Goal: Contribute content: Add original content to the website for others to see

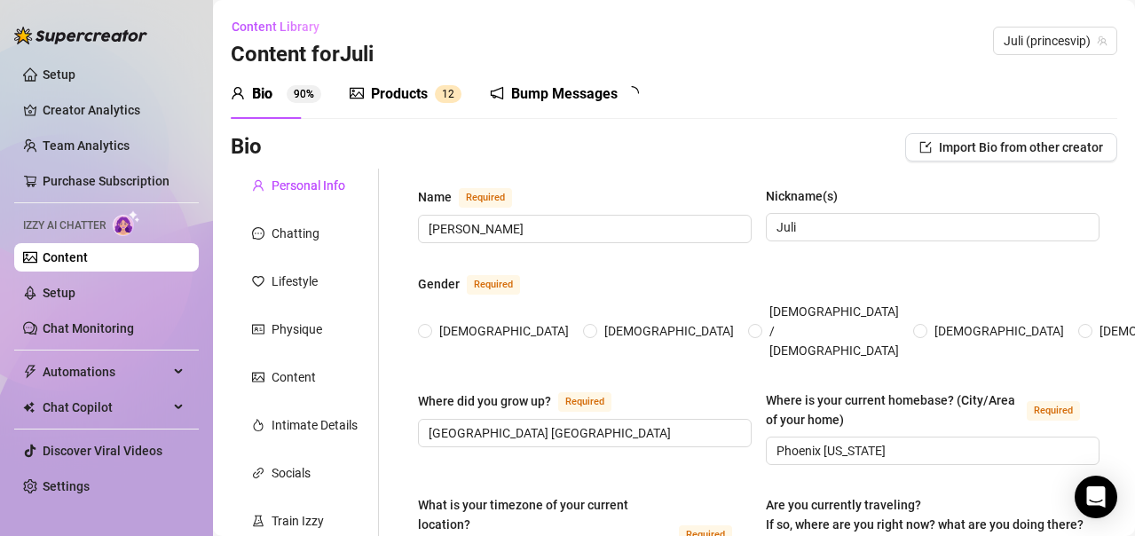
radio input "true"
type input "[DATE]"
click at [403, 86] on div "Products" at bounding box center [399, 93] width 57 height 21
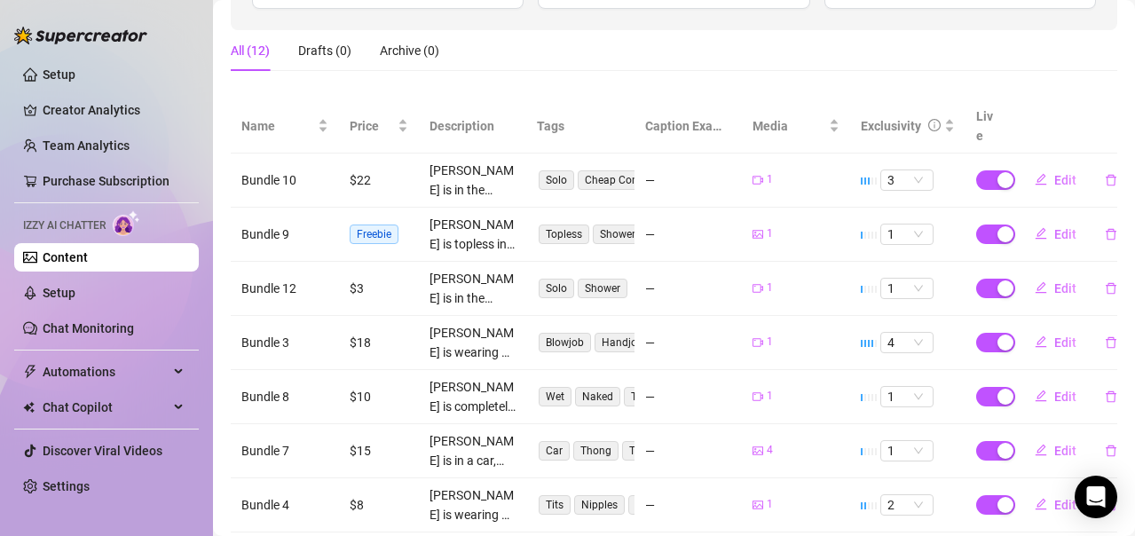
scroll to position [508, 0]
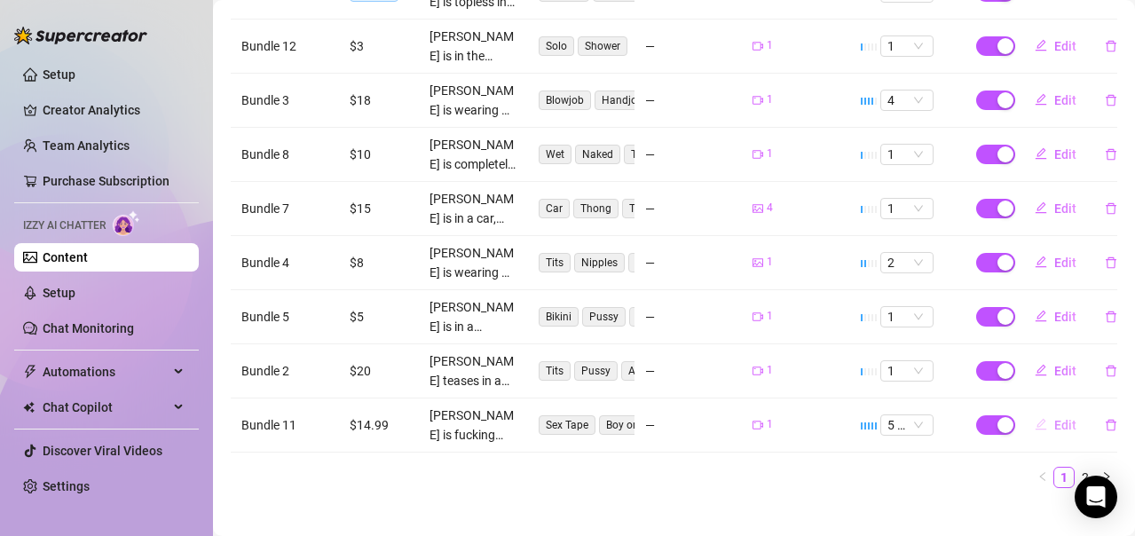
click at [1054, 418] on span "Edit" at bounding box center [1065, 425] width 22 height 14
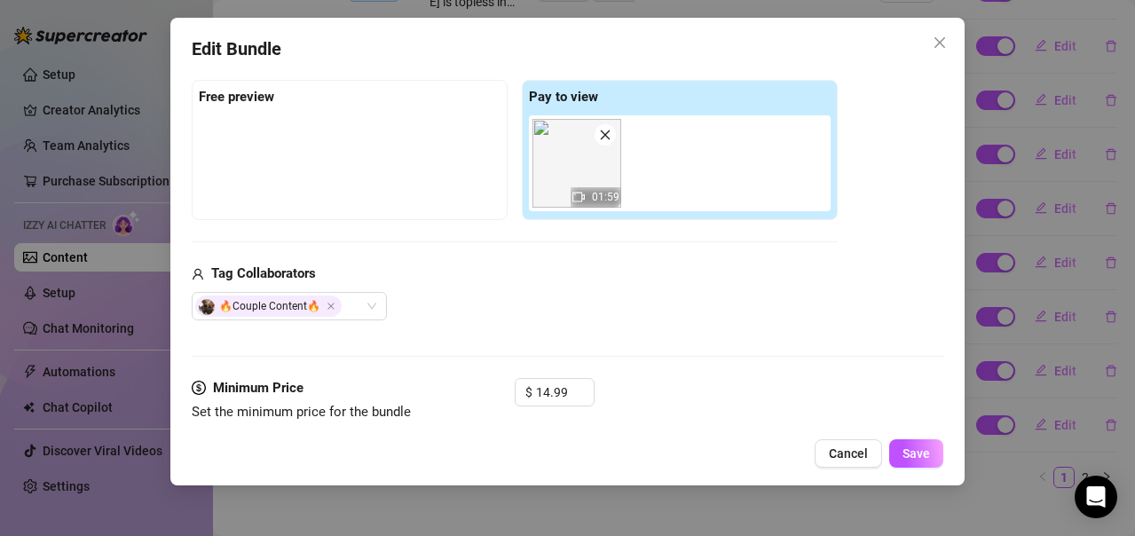
scroll to position [444, 0]
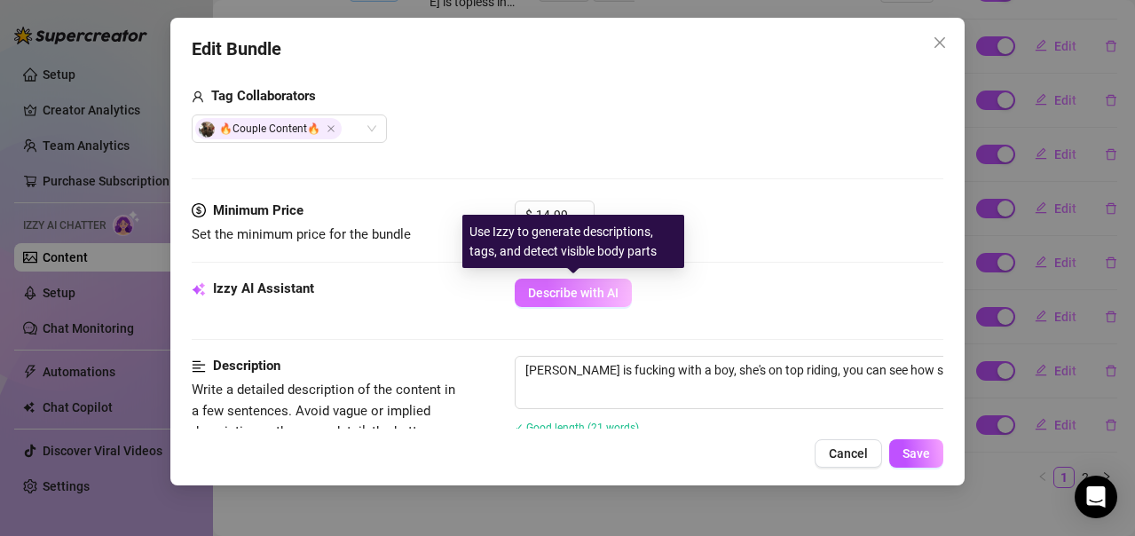
click at [586, 290] on span "Describe with AI" at bounding box center [573, 293] width 91 height 14
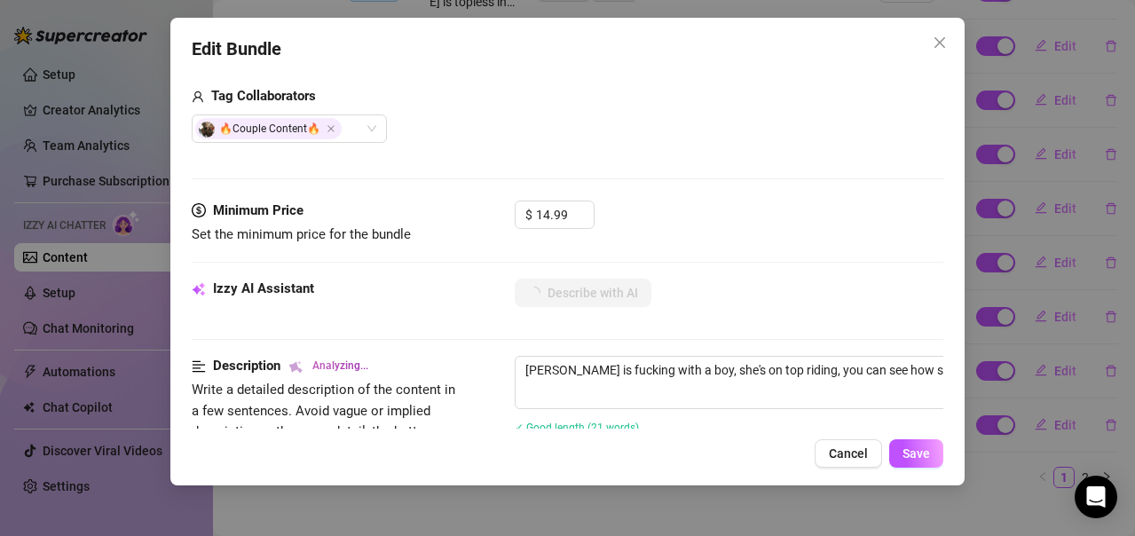
scroll to position [621, 0]
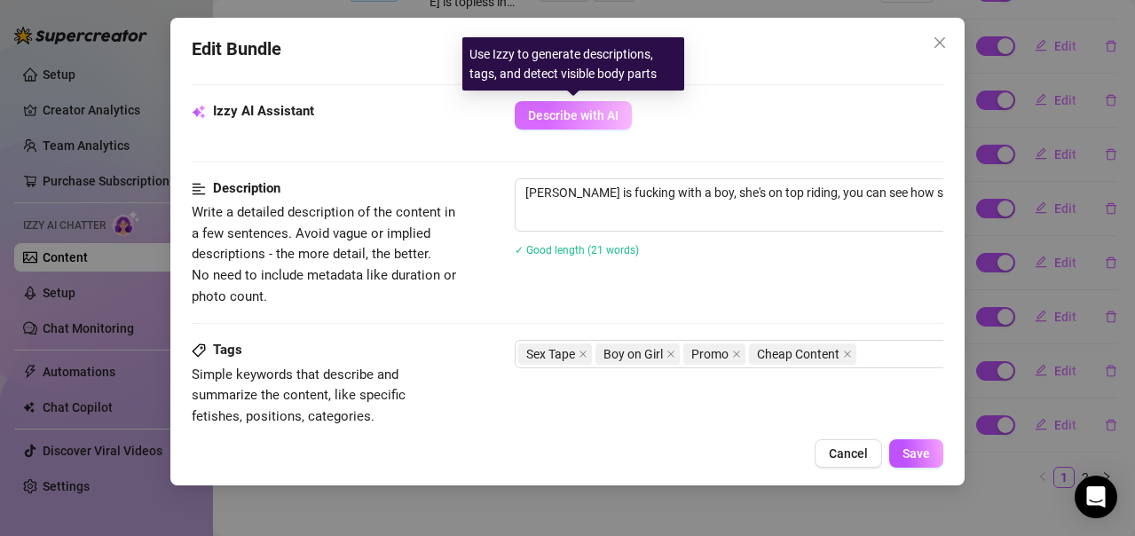
click at [603, 112] on span "Describe with AI" at bounding box center [573, 115] width 91 height 14
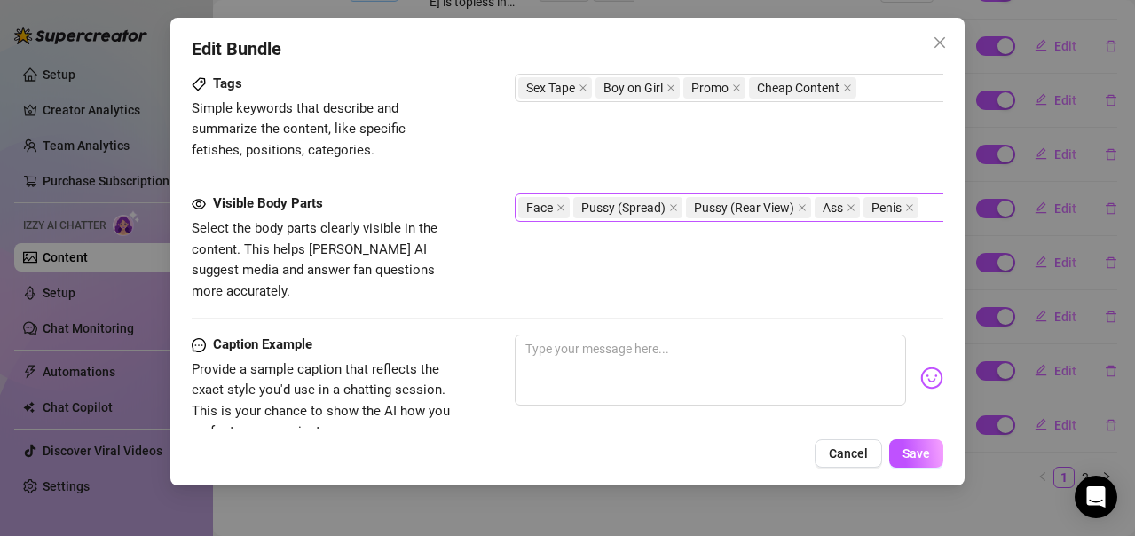
scroll to position [1147, 0]
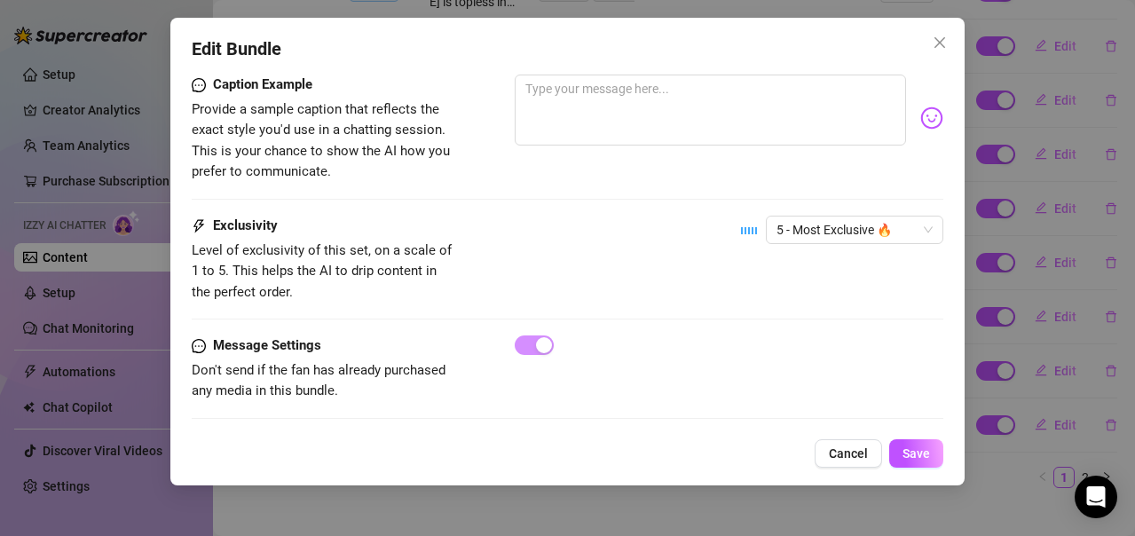
drag, startPoint x: 937, startPoint y: 39, endPoint x: 925, endPoint y: 44, distance: 13.5
click at [937, 39] on icon "close" at bounding box center [939, 42] width 11 height 11
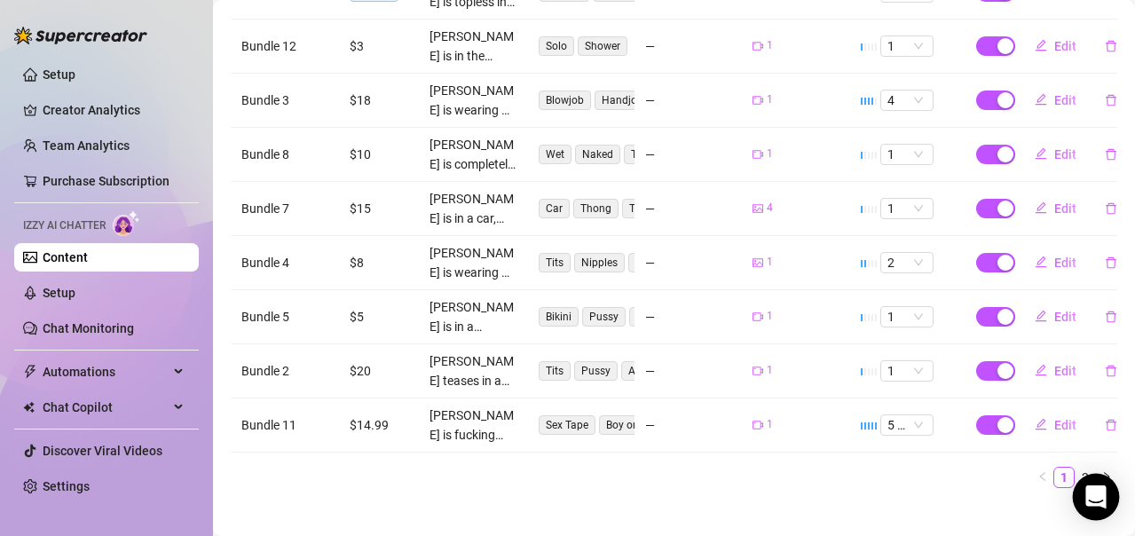
drag, startPoint x: 1091, startPoint y: 485, endPoint x: 1097, endPoint y: 493, distance: 10.8
click at [1097, 493] on icon "Open Intercom Messenger" at bounding box center [1095, 496] width 20 height 23
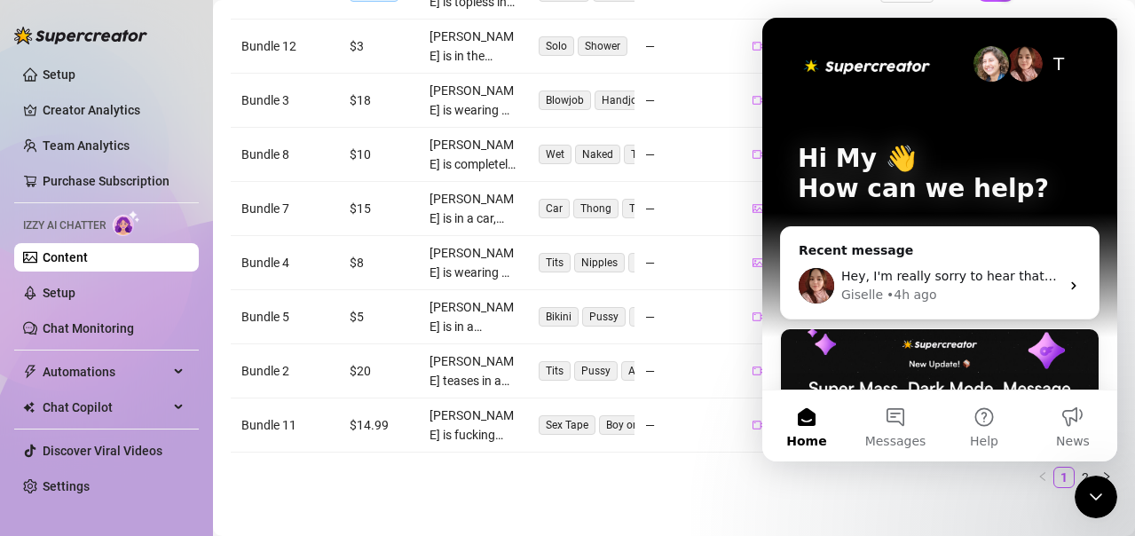
scroll to position [0, 0]
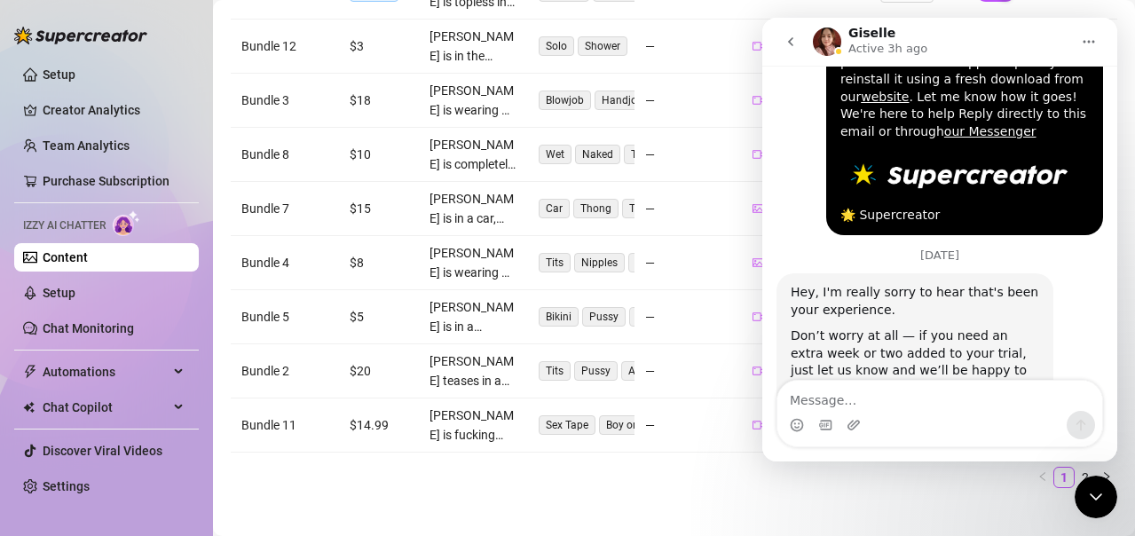
scroll to position [1455, 0]
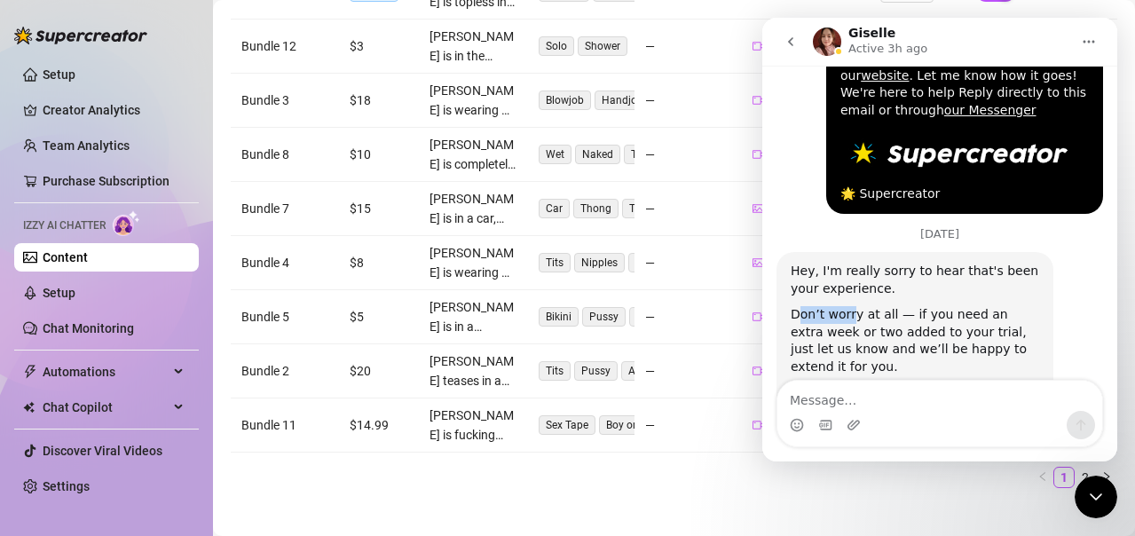
drag, startPoint x: 796, startPoint y: 229, endPoint x: 852, endPoint y: 227, distance: 55.9
click at [852, 306] on div "Don’t worry at all — if you need an extra week or two added to your trial, just…" at bounding box center [915, 340] width 248 height 69
drag, startPoint x: 902, startPoint y: 228, endPoint x: 830, endPoint y: 246, distance: 74.0
click at [830, 306] on div "Don’t worry at all — if you need an extra week or two added to your trial, just…" at bounding box center [915, 340] width 248 height 69
click at [836, 306] on div "Don’t worry at all — if you need an extra week or two added to your trial, just…" at bounding box center [915, 340] width 248 height 69
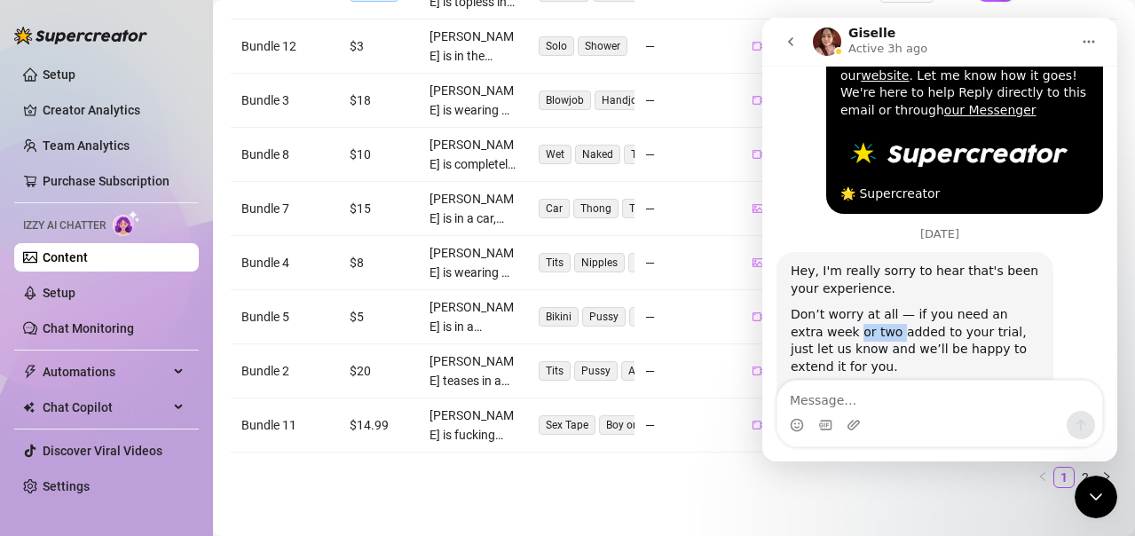
drag, startPoint x: 823, startPoint y: 246, endPoint x: 866, endPoint y: 243, distance: 42.7
click at [860, 306] on div "Don’t worry at all — if you need an extra week or two added to your trial, just…" at bounding box center [915, 340] width 248 height 69
click at [886, 306] on div "Don’t worry at all — if you need an extra week or two added to your trial, just…" at bounding box center [915, 340] width 248 height 69
click at [980, 306] on div "Don’t worry at all — if you need an extra week or two added to your trial, just…" at bounding box center [915, 340] width 248 height 69
click at [871, 306] on div "Don’t worry at all — if you need an extra week or two added to your trial, just…" at bounding box center [915, 340] width 248 height 69
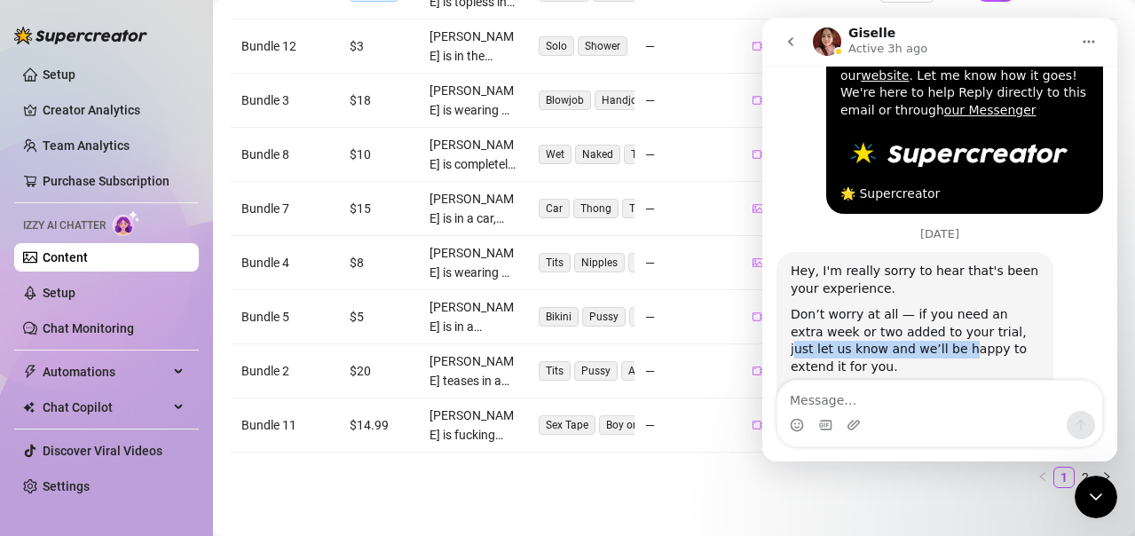
drag, startPoint x: 971, startPoint y: 245, endPoint x: 895, endPoint y: 258, distance: 76.6
click at [895, 306] on div "Don’t worry at all — if you need an extra week or two added to your trial, just…" at bounding box center [915, 340] width 248 height 69
click at [932, 306] on div "Don’t worry at all — if you need an extra week or two added to your trial, just…" at bounding box center [915, 340] width 248 height 69
drag, startPoint x: 827, startPoint y: 262, endPoint x: 847, endPoint y: 261, distance: 20.4
click at [847, 306] on div "Don’t worry at all — if you need an extra week or two added to your trial, just…" at bounding box center [915, 340] width 248 height 69
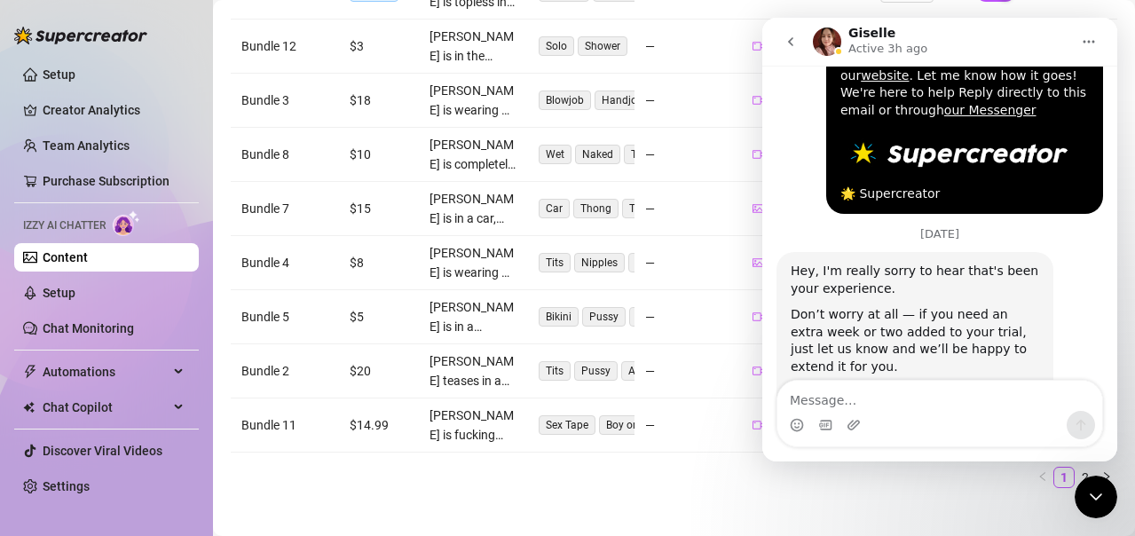
drag, startPoint x: 800, startPoint y: 288, endPoint x: 905, endPoint y: 299, distance: 106.2
click at [905, 385] on div "Are you currently facing an issue with the app? If so, I’d be glad to help trou…" at bounding box center [915, 411] width 248 height 52
click at [931, 385] on div "Are you currently facing an issue with the app? If so, I’d be glad to help trou…" at bounding box center [915, 411] width 248 height 52
drag, startPoint x: 792, startPoint y: 286, endPoint x: 855, endPoint y: 316, distance: 70.7
click at [855, 385] on div "Are you currently facing an issue with the app? If so, I’d be glad to help trou…" at bounding box center [915, 411] width 248 height 52
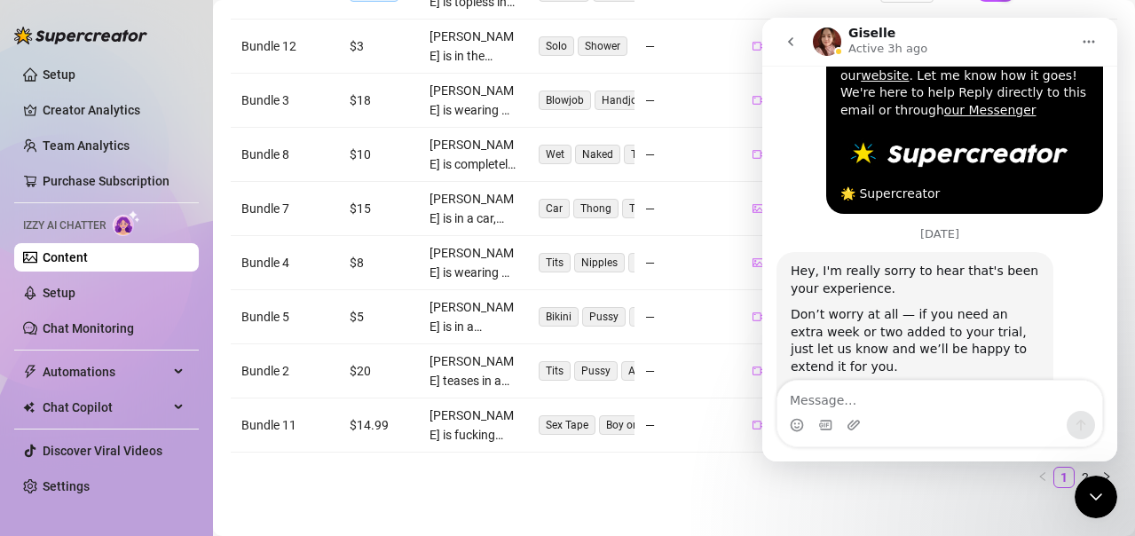
drag, startPoint x: 833, startPoint y: 296, endPoint x: 815, endPoint y: 223, distance: 75.8
click at [815, 306] on div "Don’t worry at all — if you need an extra week or two added to your trial, just…" at bounding box center [915, 340] width 248 height 69
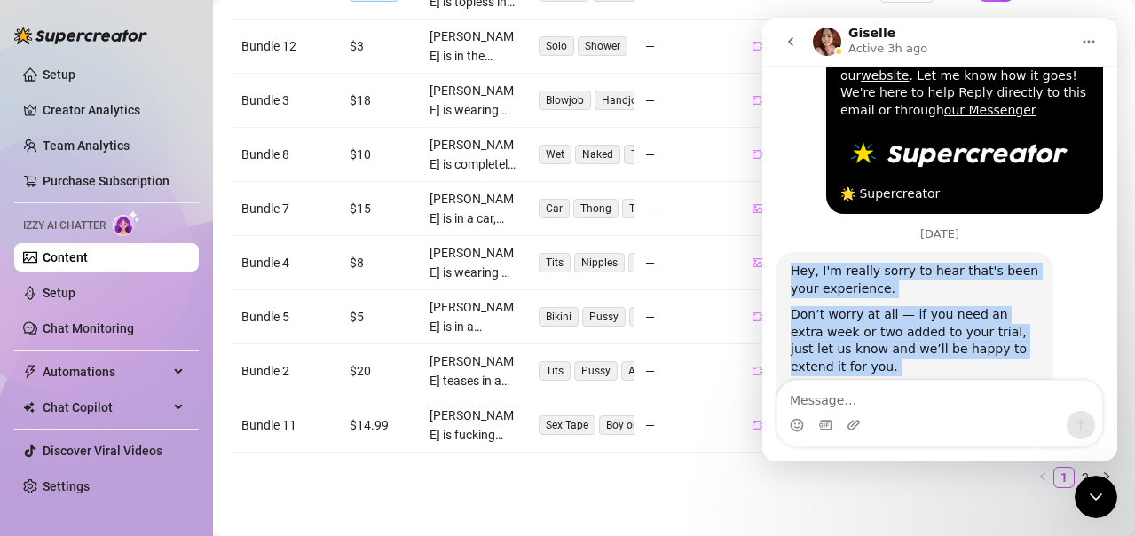
drag, startPoint x: 792, startPoint y: 185, endPoint x: 903, endPoint y: 318, distance: 173.3
click at [903, 318] on div "Hey, I'm really sorry to hear that's been your experience. Don’t worry at all —…" at bounding box center [915, 350] width 248 height 174
copy div "Hey, I'm really sorry to hear that's been your experience. Don’t worry at all —…"
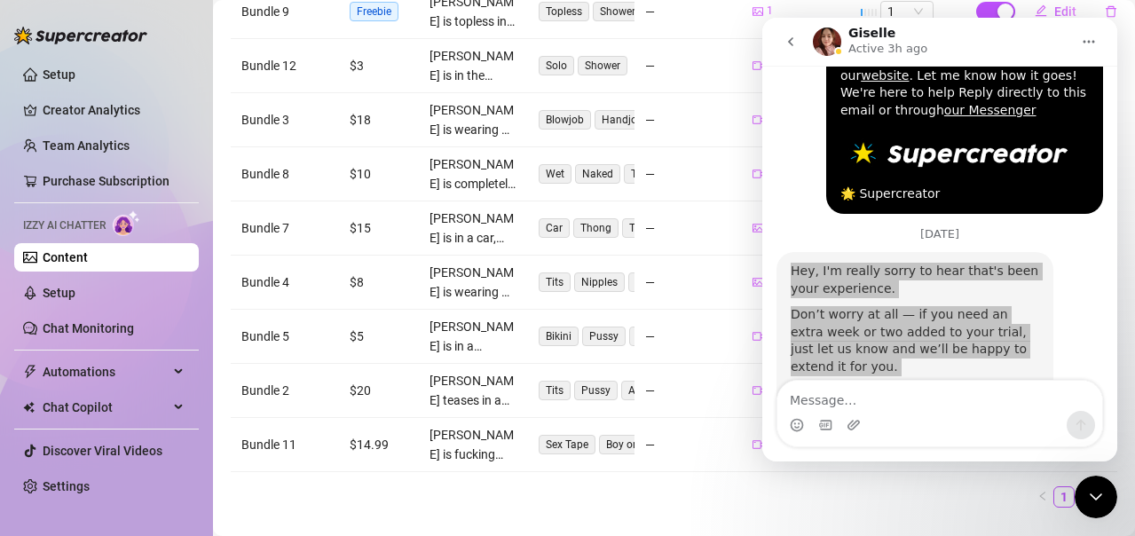
scroll to position [508, 0]
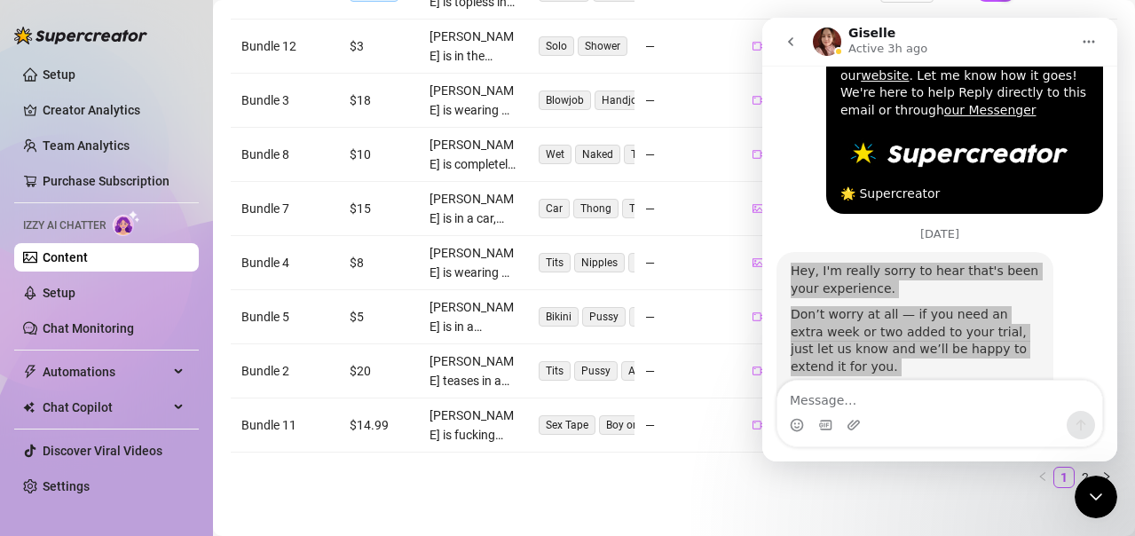
drag, startPoint x: 1093, startPoint y: 496, endPoint x: 1940, endPoint y: 910, distance: 942.2
click at [1093, 496] on icon "Close Intercom Messenger" at bounding box center [1096, 496] width 12 height 7
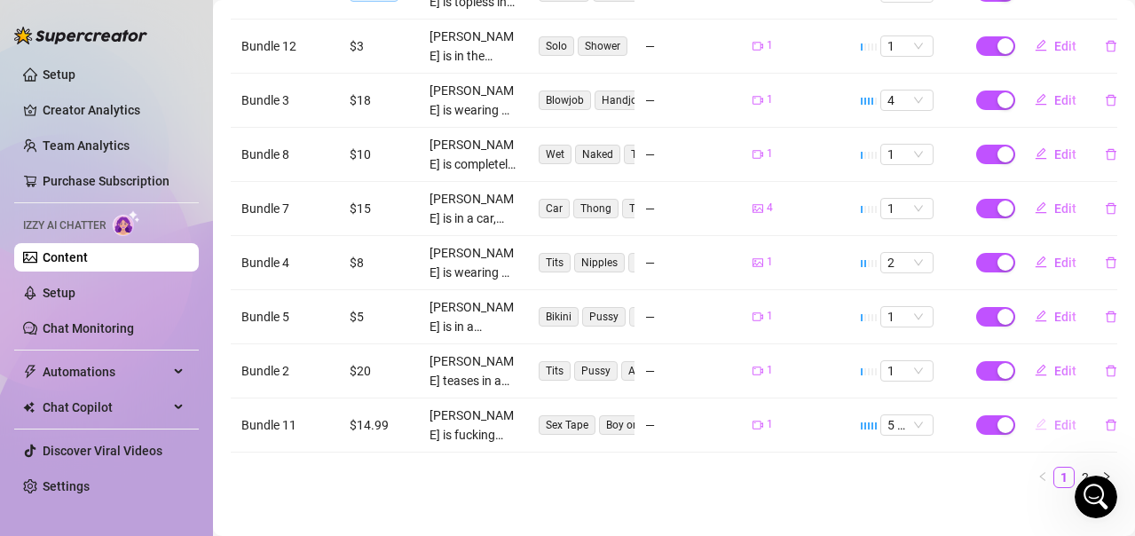
scroll to position [1455, 0]
click at [1054, 418] on span "Edit" at bounding box center [1065, 425] width 22 height 14
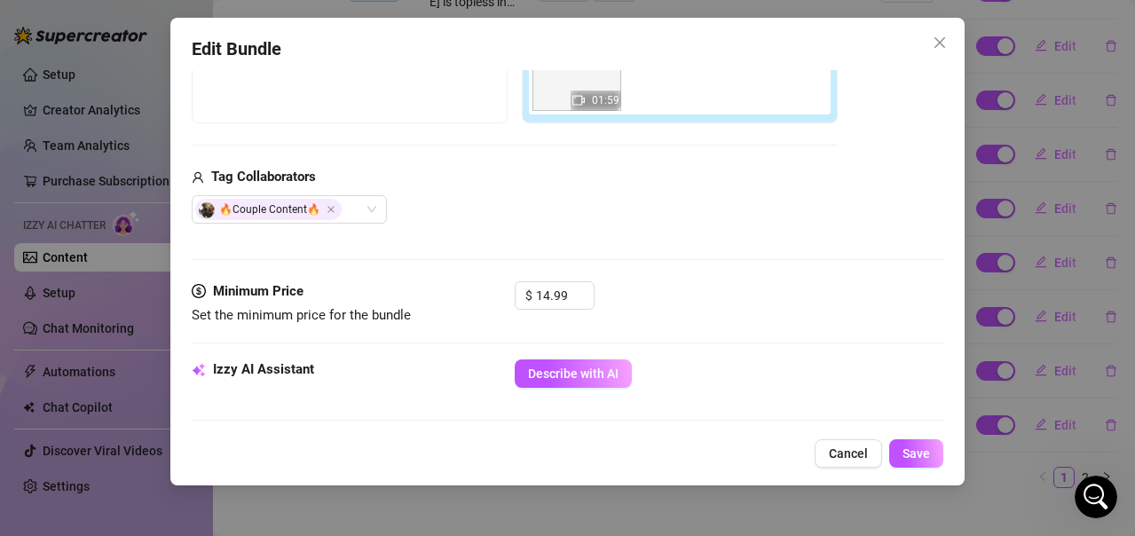
scroll to position [532, 0]
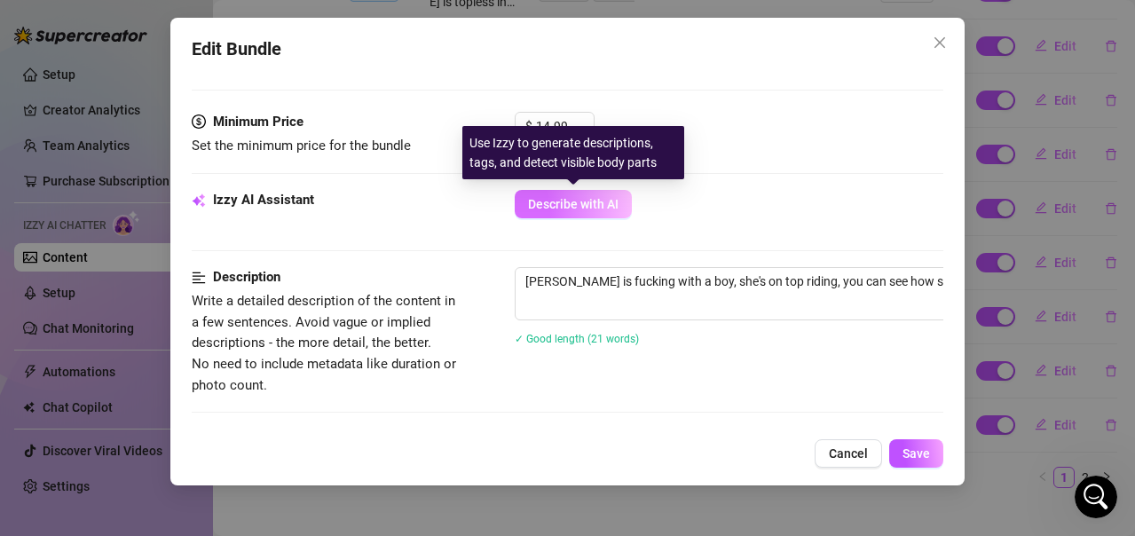
click at [600, 209] on span "Describe with AI" at bounding box center [573, 204] width 91 height 14
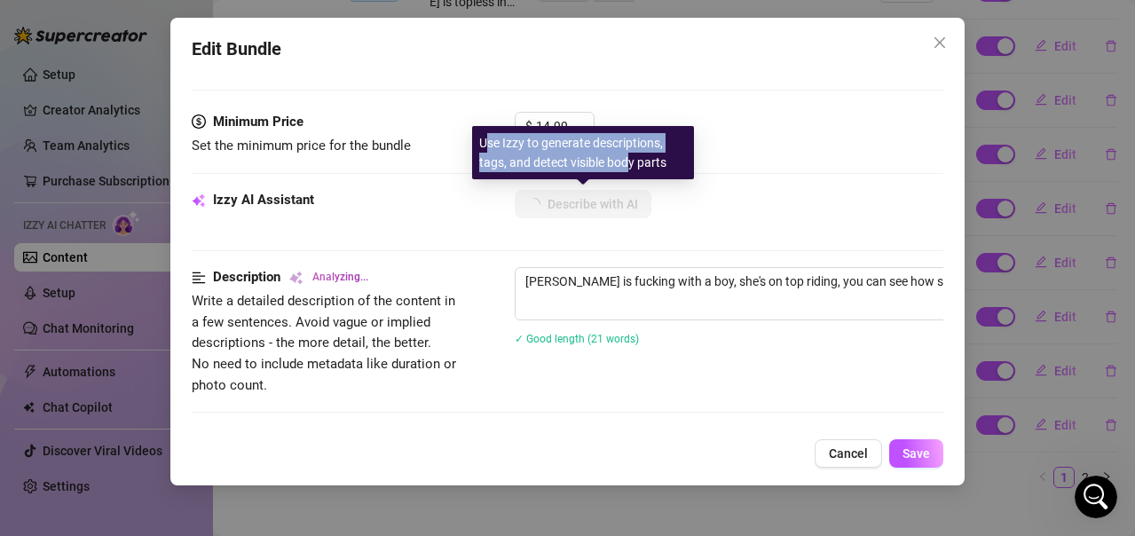
drag, startPoint x: 485, startPoint y: 140, endPoint x: 626, endPoint y: 157, distance: 143.0
click at [626, 157] on div "Use Izzy to generate descriptions, tags, and detect visible body parts" at bounding box center [583, 152] width 222 height 53
drag, startPoint x: 667, startPoint y: 164, endPoint x: 476, endPoint y: 149, distance: 192.3
click at [476, 149] on div "Use Izzy to generate descriptions, tags, and detect visible body parts" at bounding box center [583, 152] width 222 height 53
copy div "Use Izzy to generate descriptions, tags, and detect visible body parts"
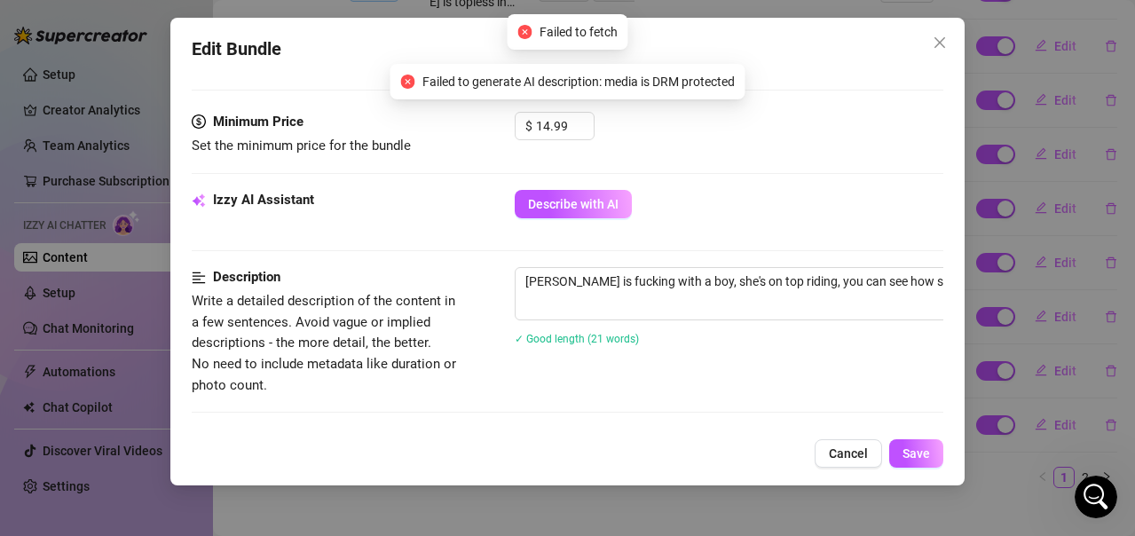
click at [555, 80] on span "Failed to generate AI description: media is DRM protected" at bounding box center [578, 82] width 312 height 20
copy span "Failed to generate AI description: media is DRM protected"
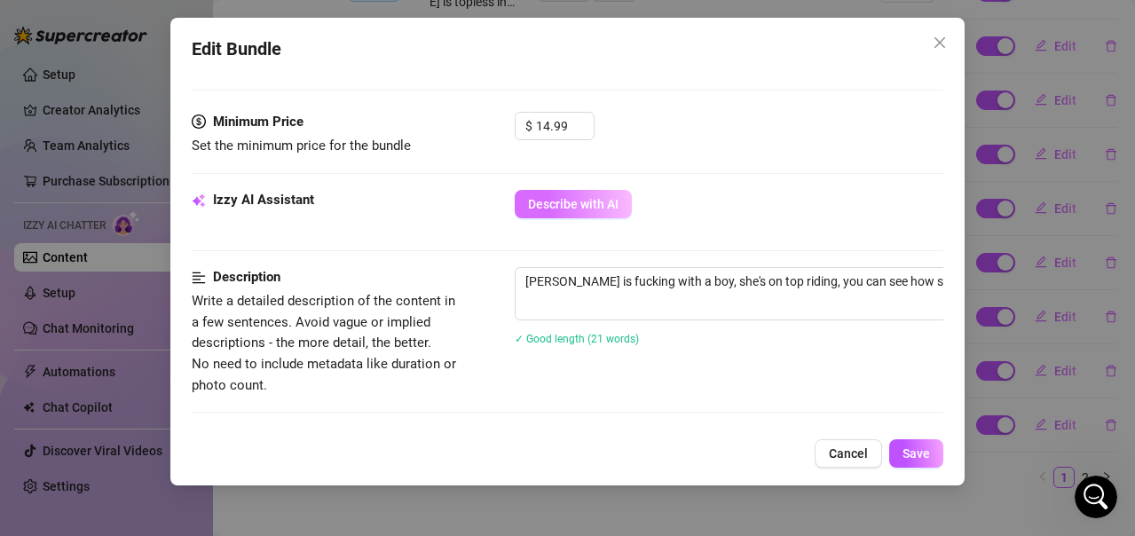
click at [596, 203] on span "Describe with AI" at bounding box center [573, 204] width 91 height 14
type textarea "[PERSON_NAME]"
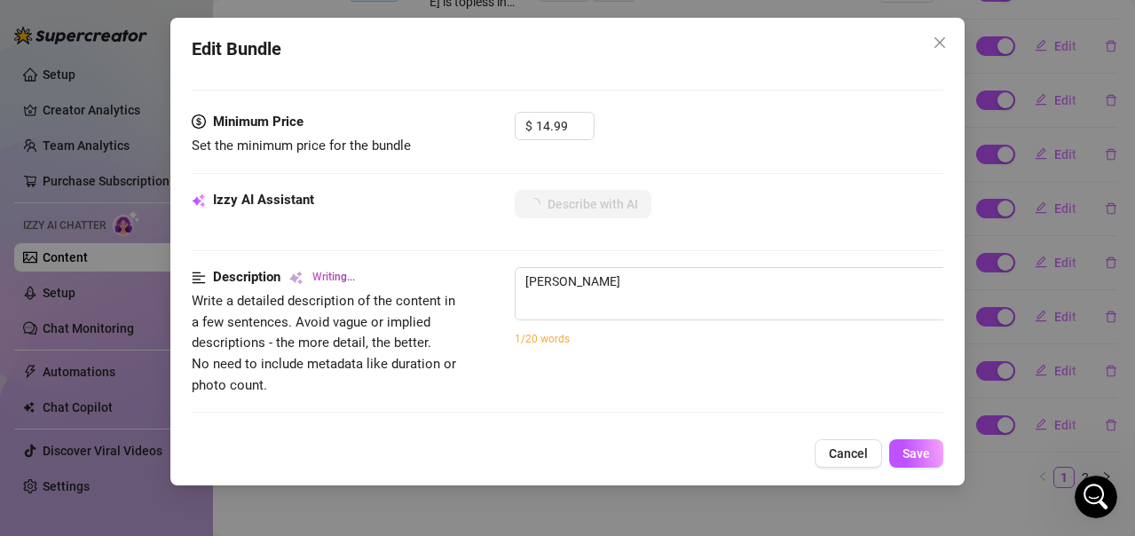
type textarea "[PERSON_NAME] is"
type textarea "[PERSON_NAME] is wearing"
type textarea "[PERSON_NAME] is wearing a"
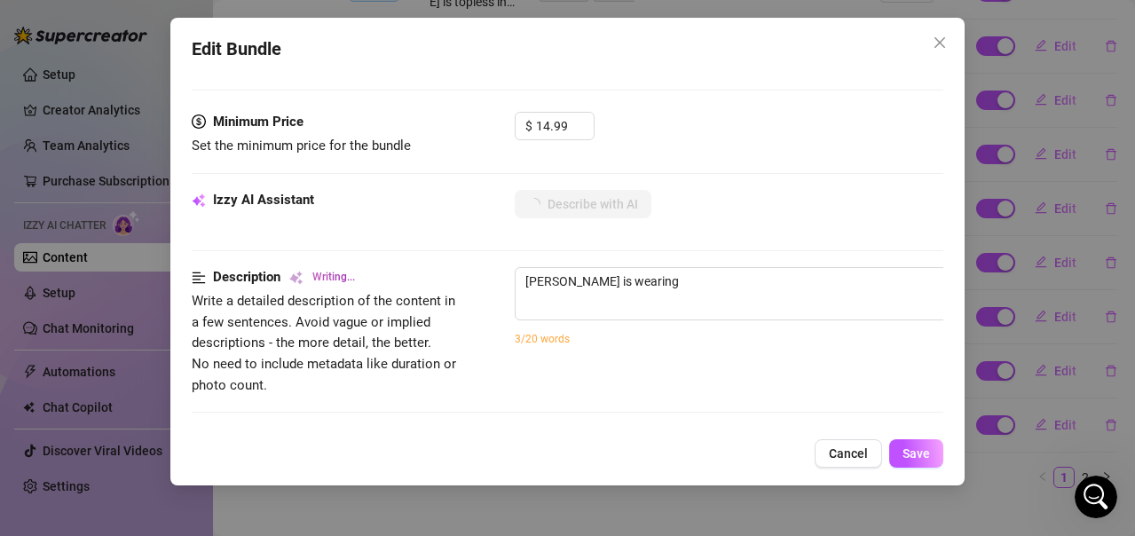
type textarea "[PERSON_NAME] is wearing a"
type textarea "[PERSON_NAME] is wearing a red"
type textarea "[PERSON_NAME] is wearing a red bra"
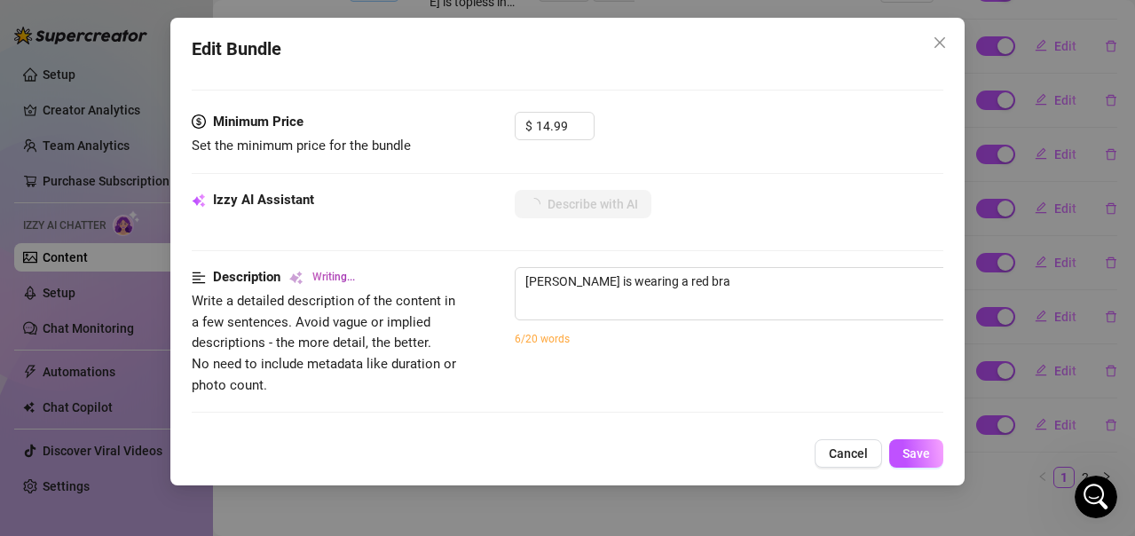
type textarea "[PERSON_NAME] is wearing a red bra while"
type textarea "[PERSON_NAME] is wearing a red bra while getting"
type textarea "[PERSON_NAME] is wearing a red bra while getting fucked"
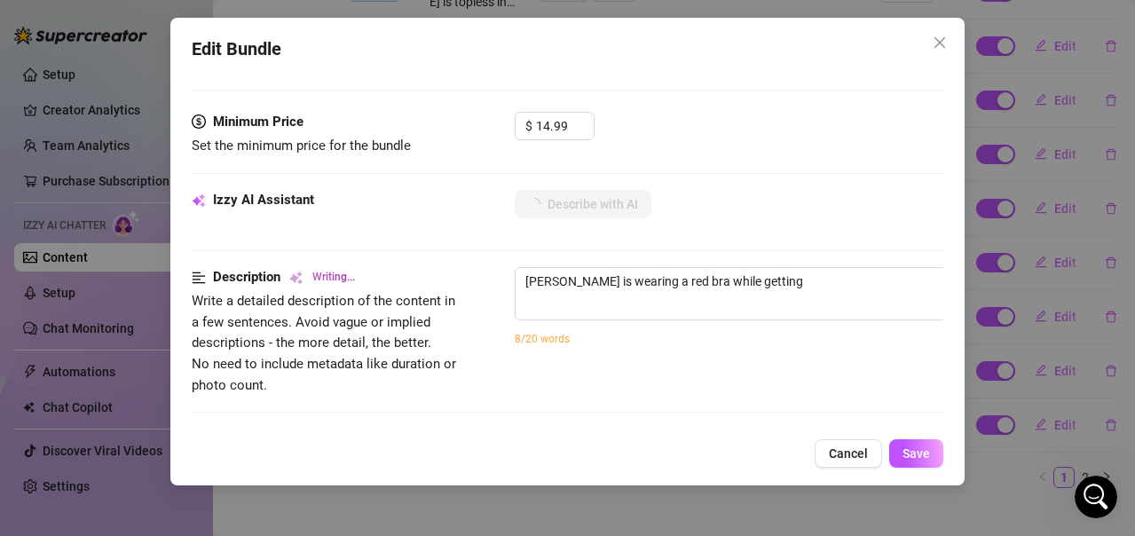
type textarea "[PERSON_NAME] is wearing a red bra while getting fucked"
type textarea "[PERSON_NAME] is wearing a red bra while getting fucked by"
type textarea "[PERSON_NAME] is wearing a red bra while getting fucked by a"
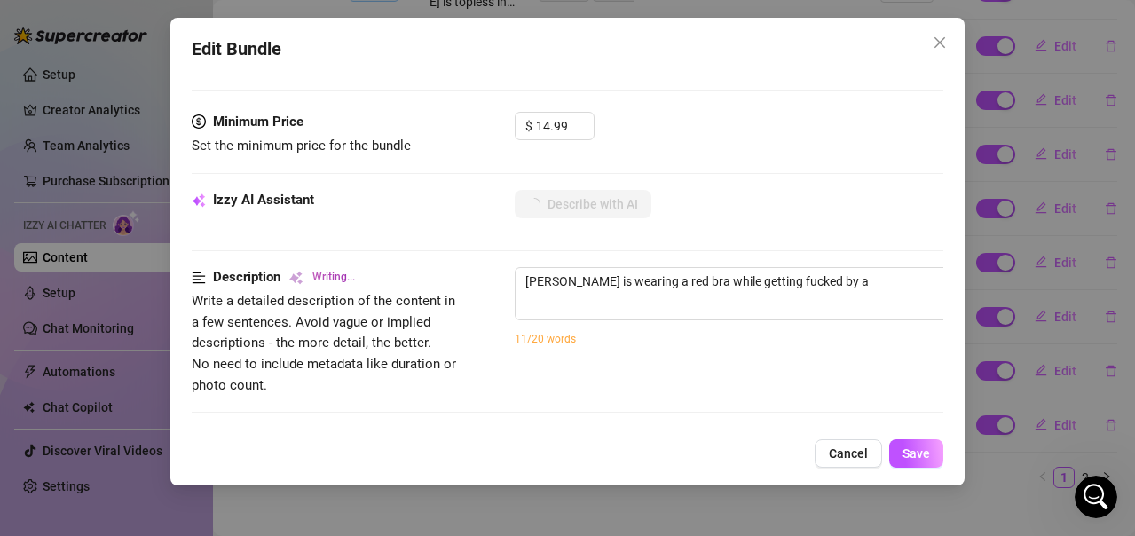
type textarea "[PERSON_NAME] is wearing a red bra while getting fucked by a Black"
type textarea "[PERSON_NAME] is wearing a red bra while getting fucked by a [DEMOGRAPHIC_DATA]…"
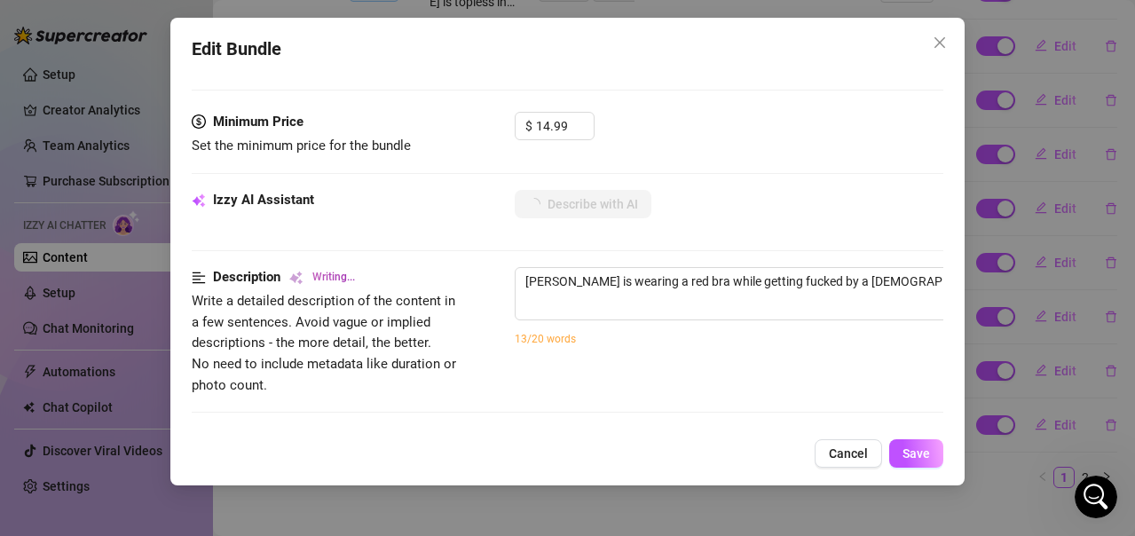
type textarea "[PERSON_NAME] is wearing a red bra while getting fucked by a [DEMOGRAPHIC_DATA]…"
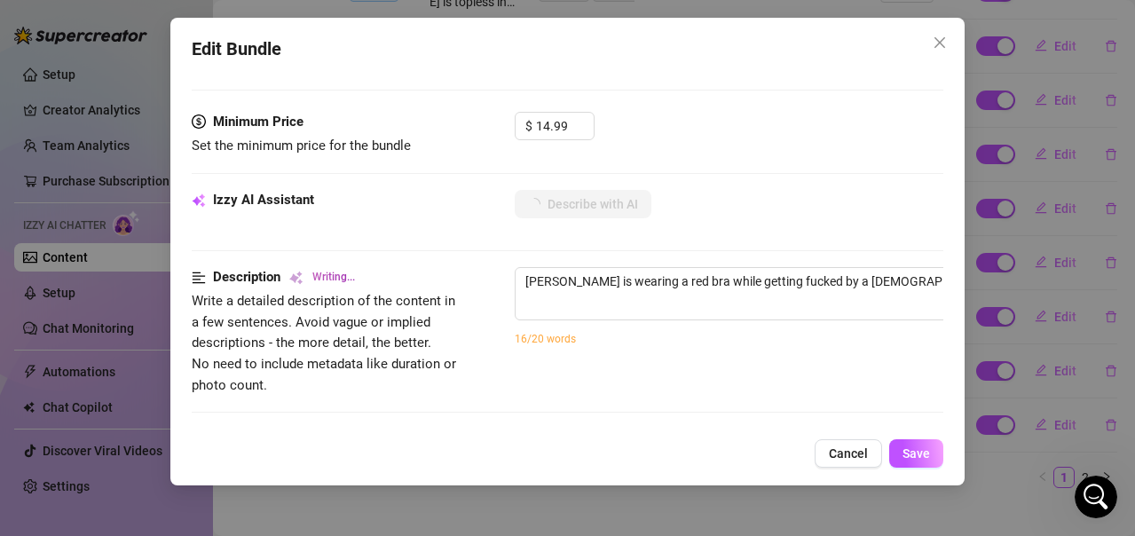
type textarea "[PERSON_NAME] is wearing a red bra while getting fucked by a [DEMOGRAPHIC_DATA]…"
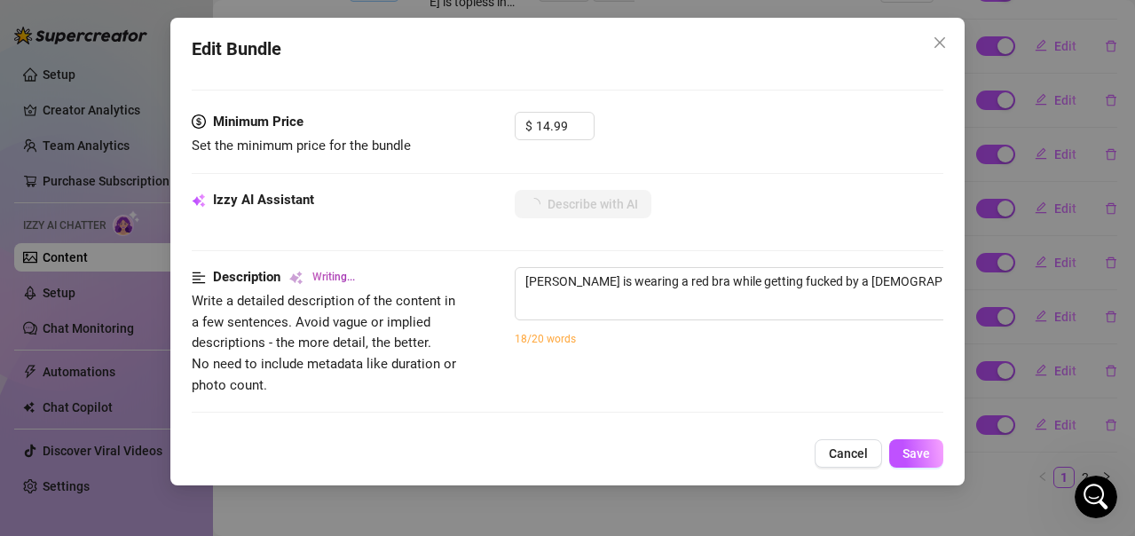
type textarea "[PERSON_NAME] is wearing a red bra while getting fucked by a [DEMOGRAPHIC_DATA]…"
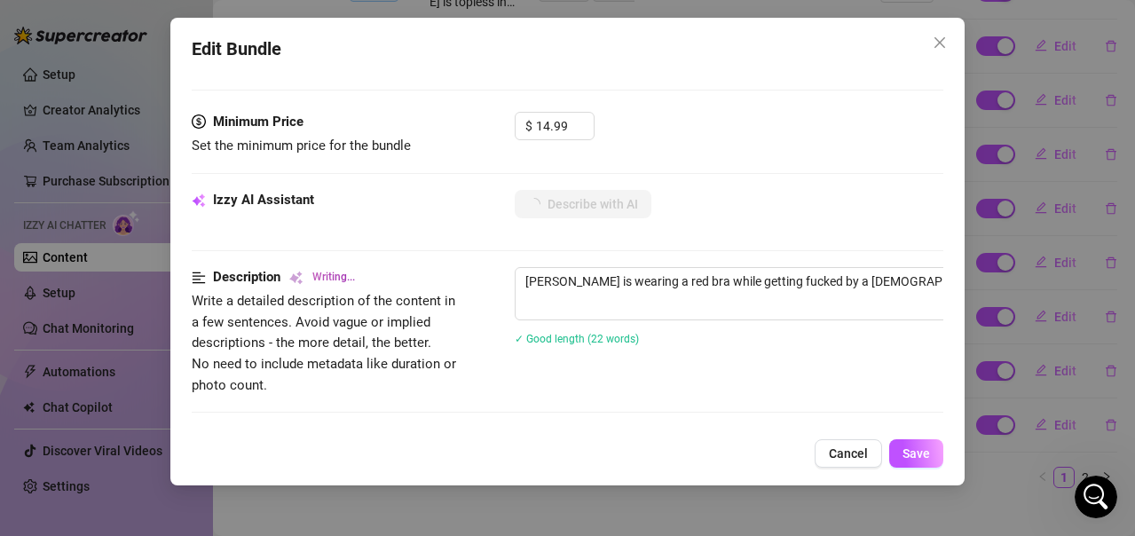
type textarea "[PERSON_NAME] is wearing a red bra while getting fucked by a [DEMOGRAPHIC_DATA]…"
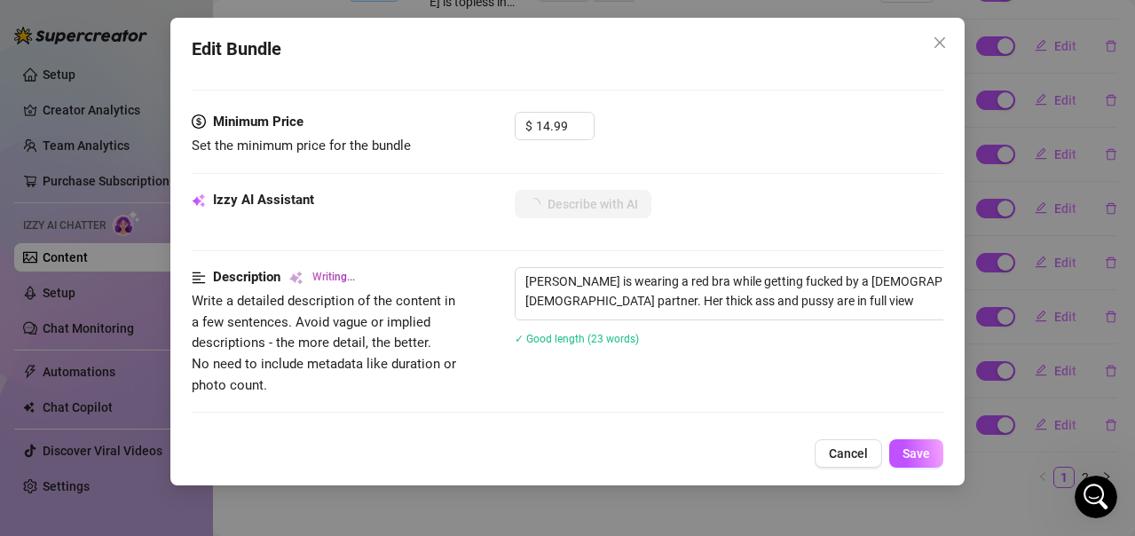
type textarea "[PERSON_NAME] is wearing a red bra while getting fucked by a [DEMOGRAPHIC_DATA]…"
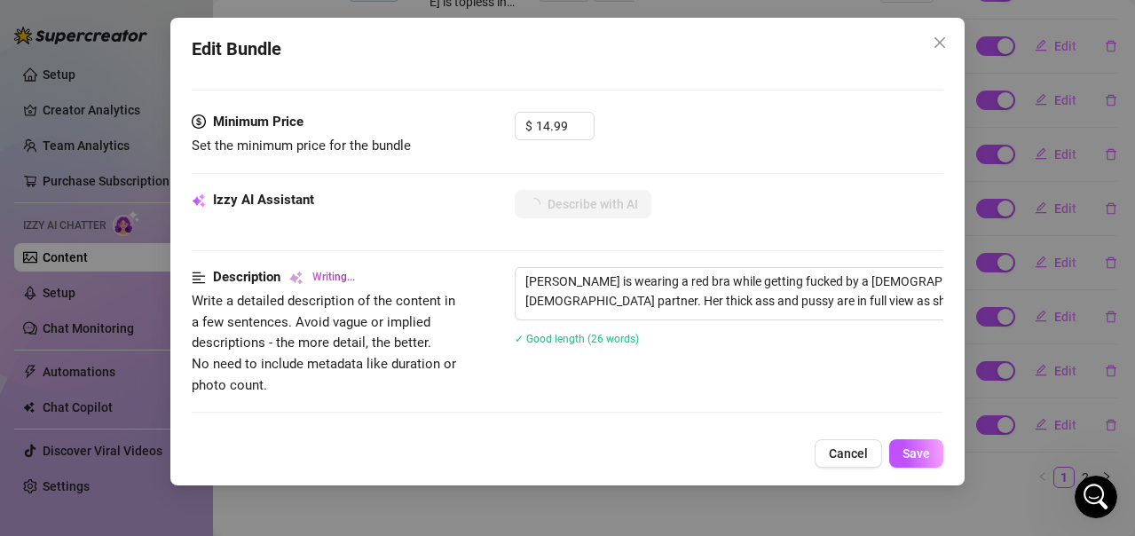
type textarea "[PERSON_NAME] is wearing a red bra while getting fucked by a [DEMOGRAPHIC_DATA]…"
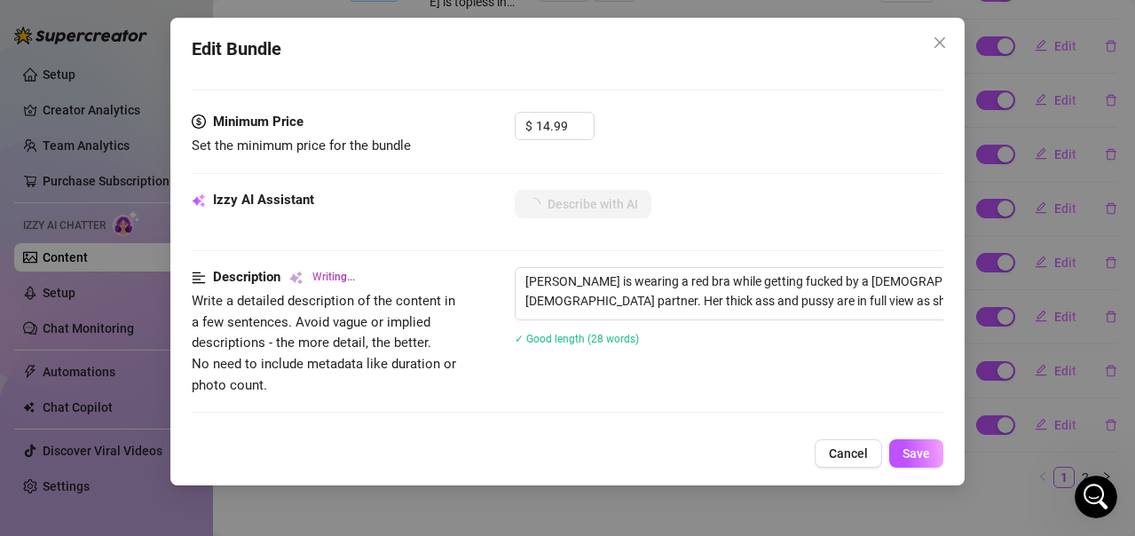
type textarea "[PERSON_NAME] is wearing a red bra while getting fucked by a [DEMOGRAPHIC_DATA]…"
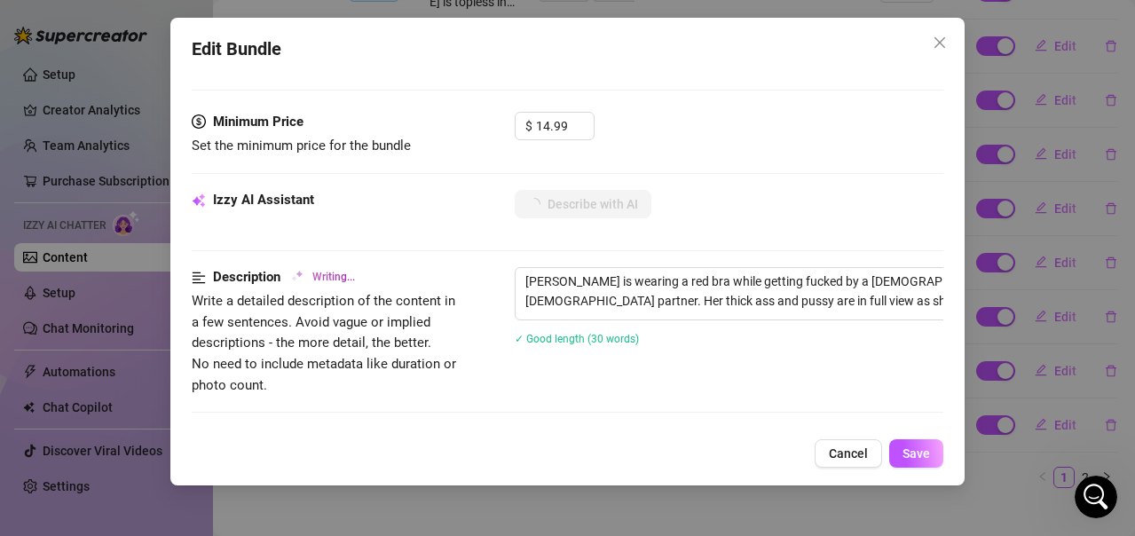
type textarea "[PERSON_NAME] is wearing a red bra while getting fucked by a [DEMOGRAPHIC_DATA]…"
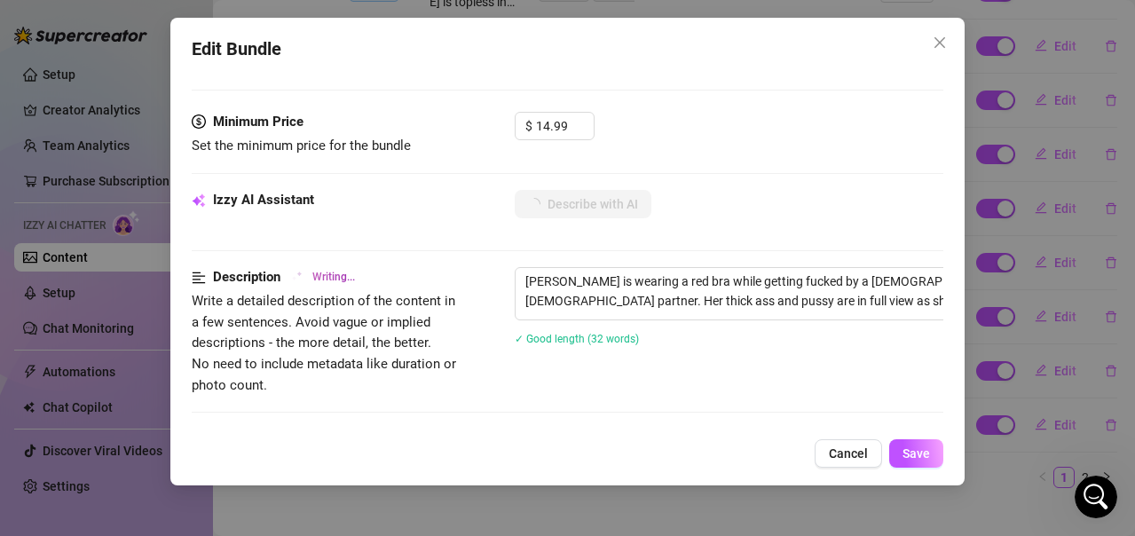
type textarea "[PERSON_NAME] is wearing a red bra while getting fucked by a [DEMOGRAPHIC_DATA]…"
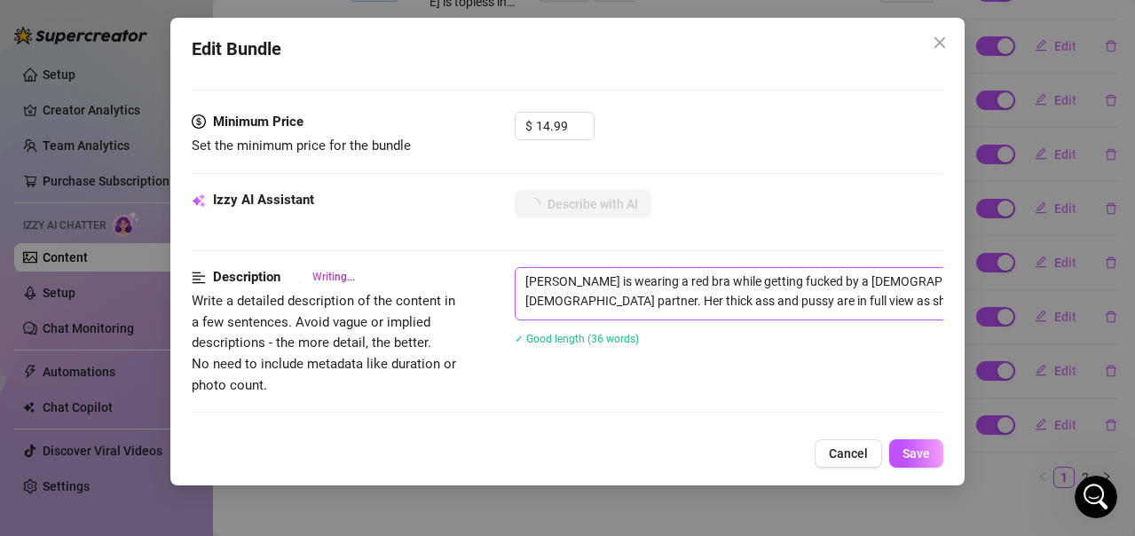
type textarea "[PERSON_NAME] is wearing a red bra while getting fucked by a [DEMOGRAPHIC_DATA]…"
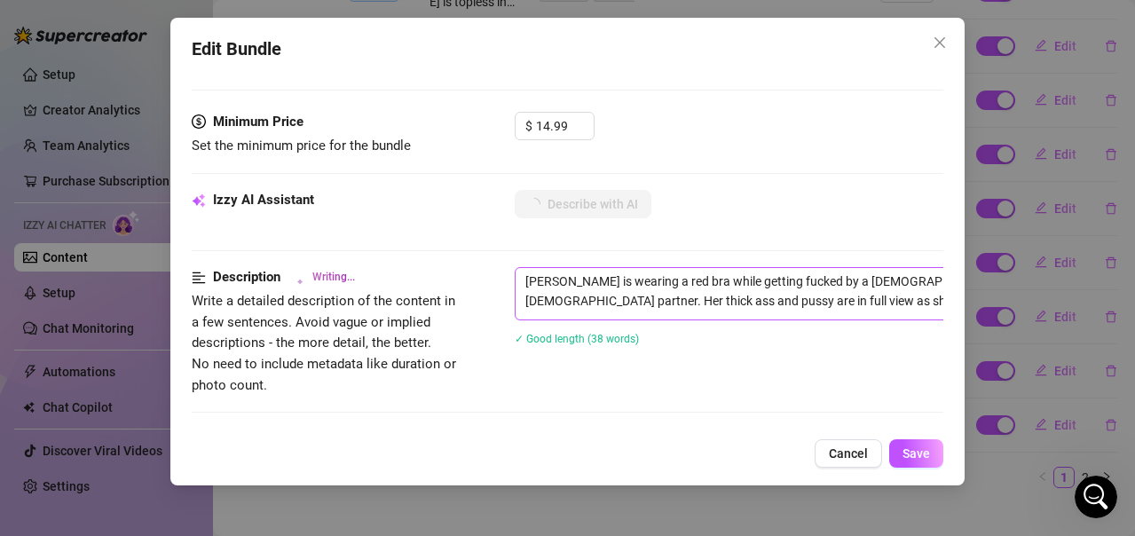
type textarea "[PERSON_NAME] is wearing a red bra while getting fucked by a [DEMOGRAPHIC_DATA]…"
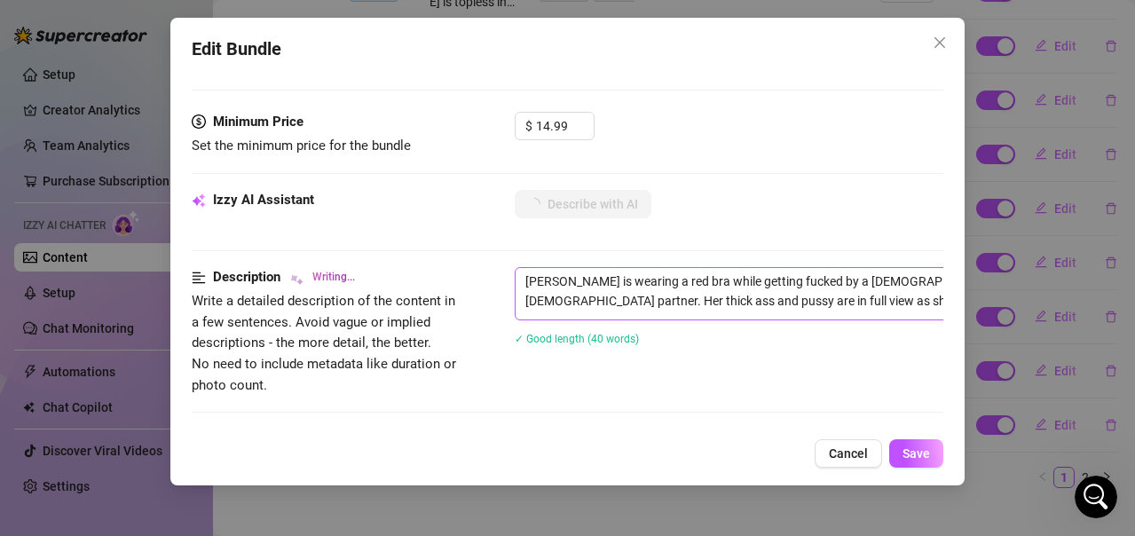
type textarea "[PERSON_NAME] is wearing a red bra while getting fucked by a [DEMOGRAPHIC_DATA]…"
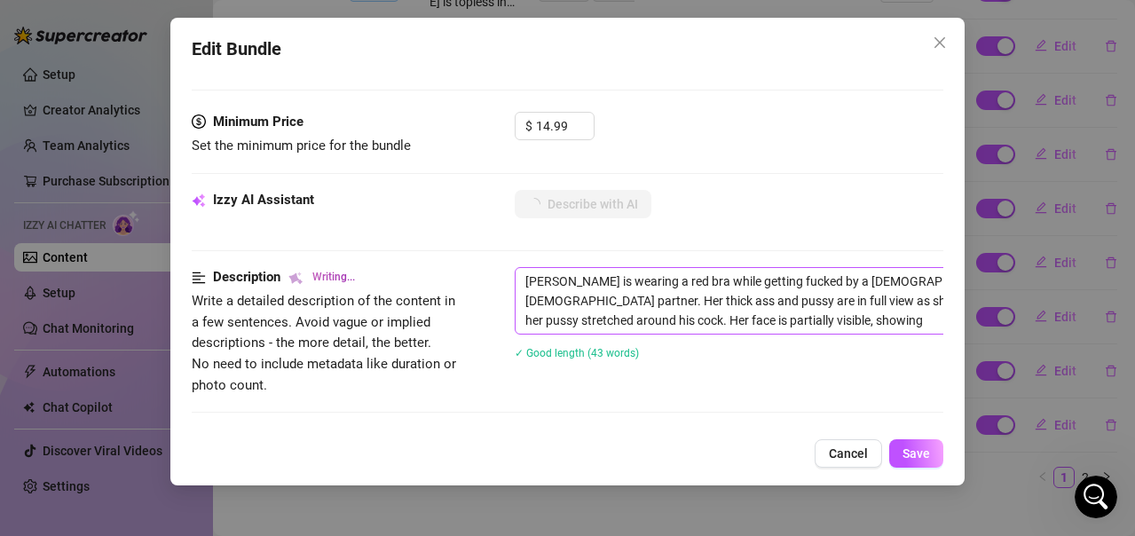
type textarea "[PERSON_NAME] is wearing a red bra while getting fucked by a [DEMOGRAPHIC_DATA]…"
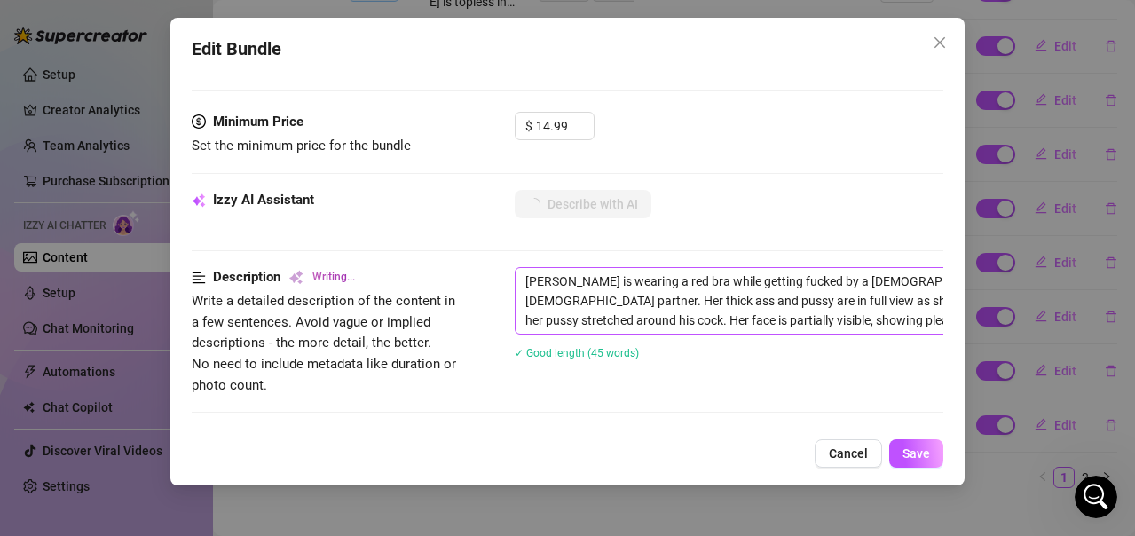
type textarea "[PERSON_NAME] is wearing a red bra while getting fucked by a [DEMOGRAPHIC_DATA]…"
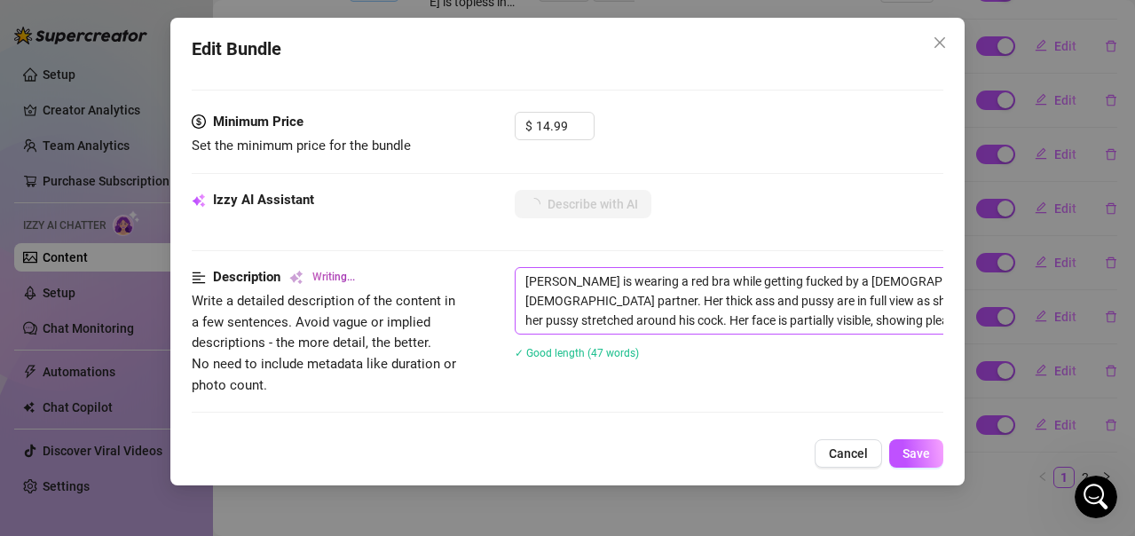
type textarea "[PERSON_NAME] is wearing a red bra while getting fucked by a [DEMOGRAPHIC_DATA]…"
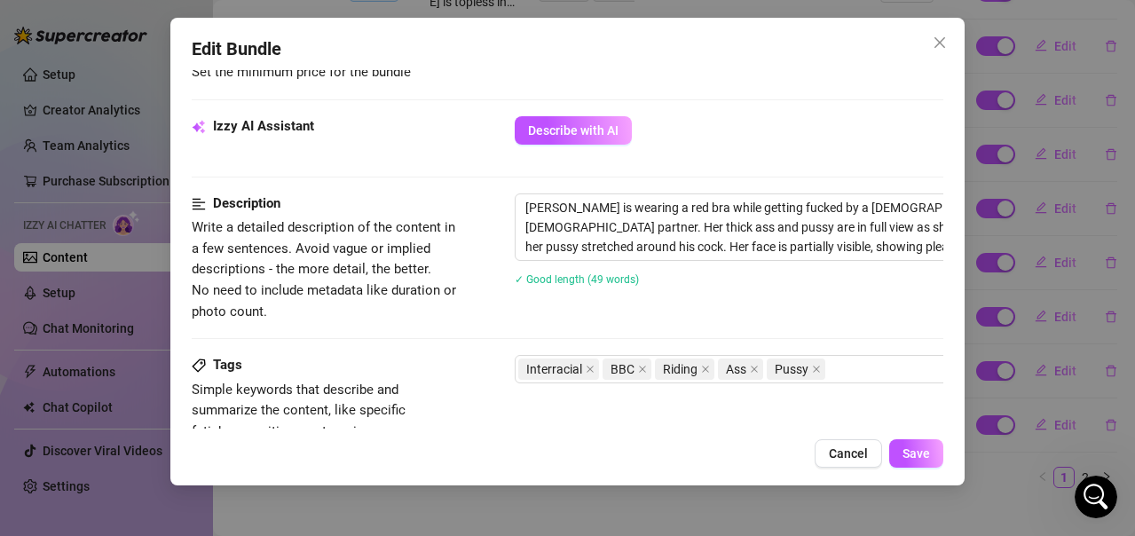
scroll to position [799, 0]
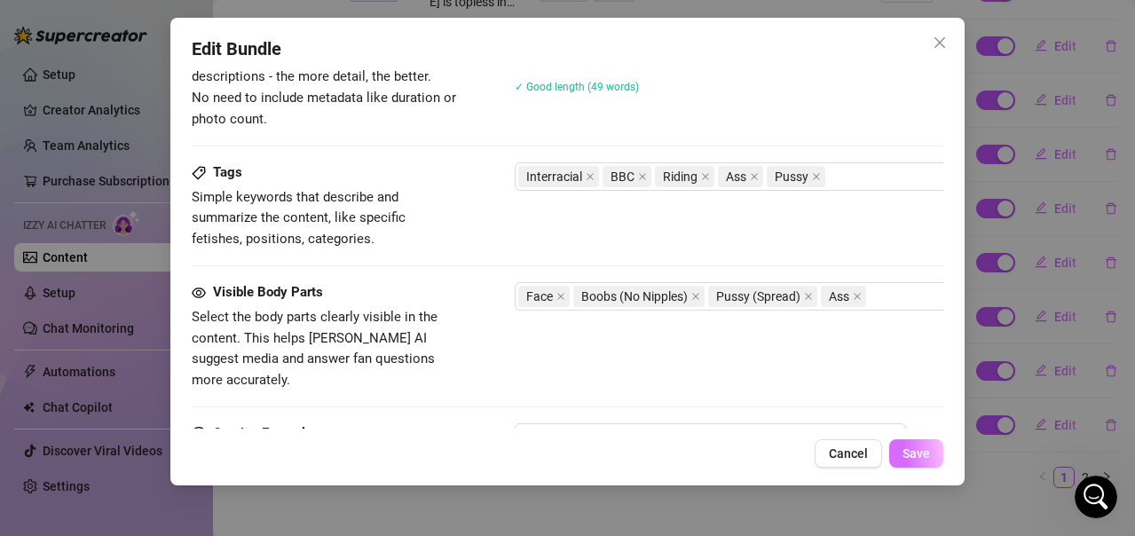
click at [906, 457] on span "Save" at bounding box center [916, 453] width 28 height 14
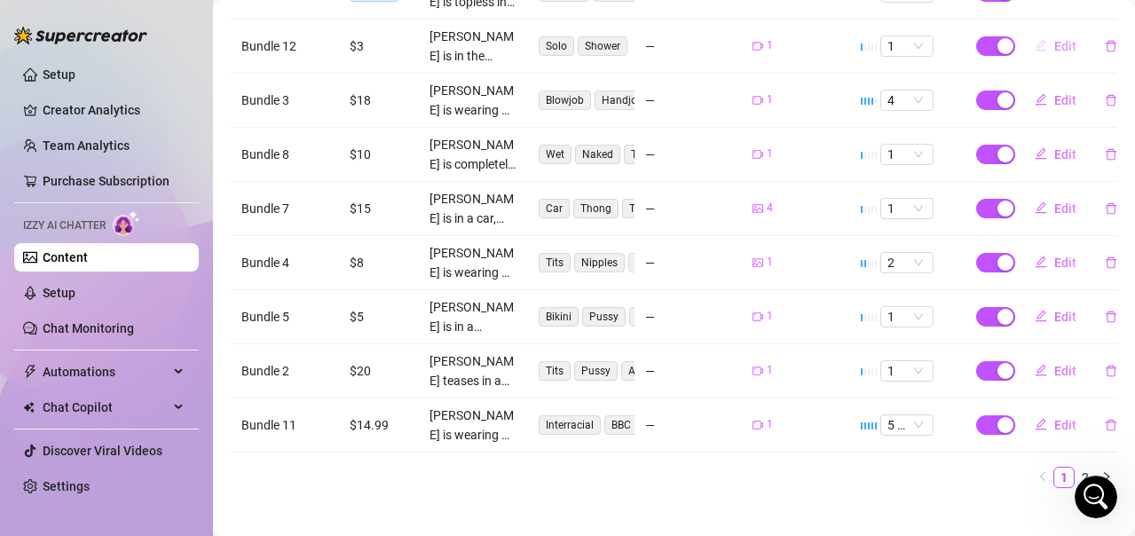
click at [1054, 39] on span "Edit" at bounding box center [1065, 46] width 22 height 14
type textarea "Type your message here..."
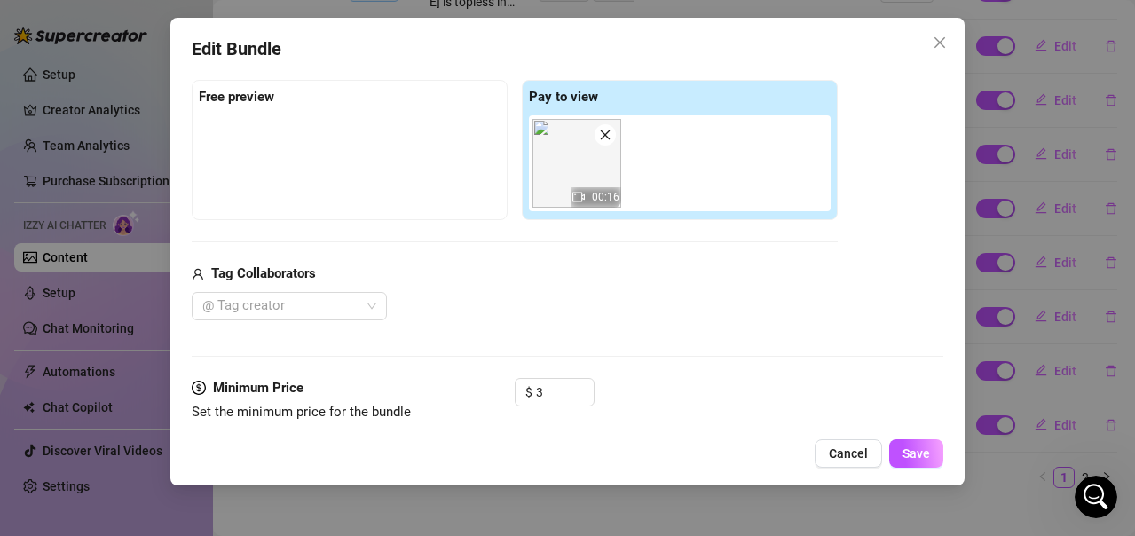
scroll to position [532, 0]
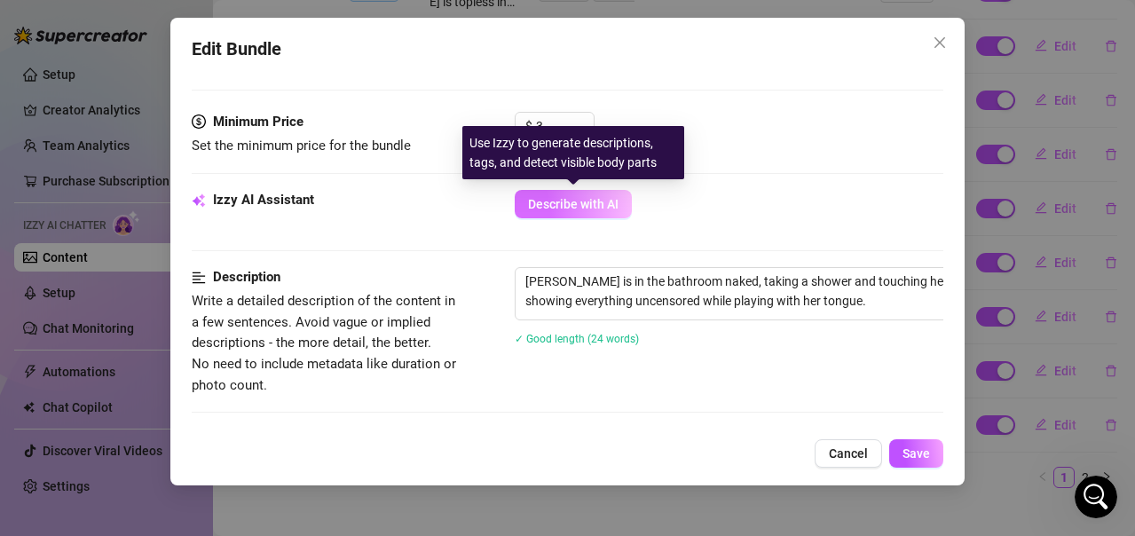
click at [582, 204] on span "Describe with AI" at bounding box center [573, 204] width 91 height 14
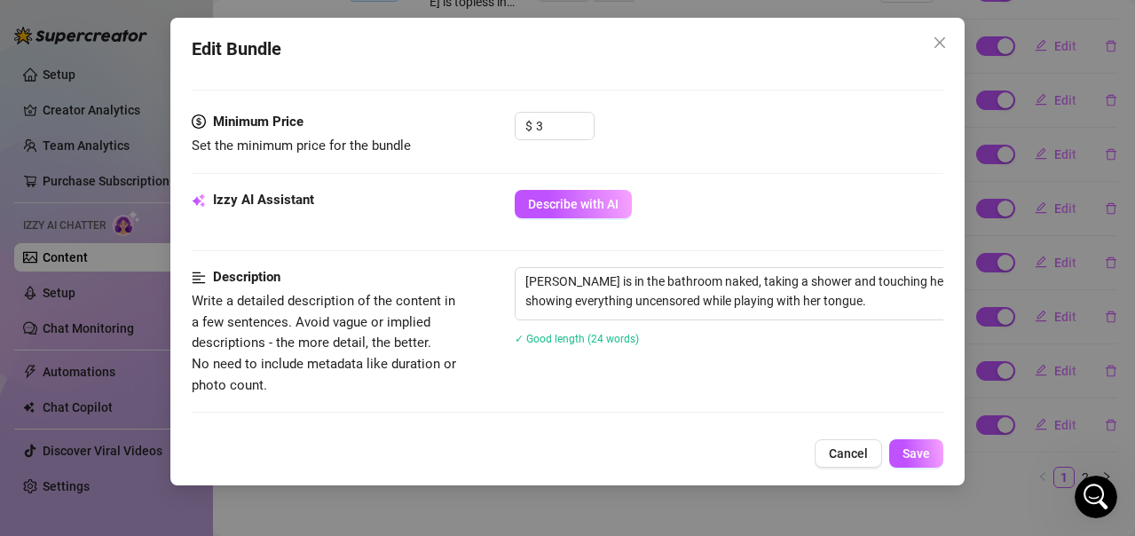
click at [602, 198] on span "Describe with AI" at bounding box center [573, 204] width 91 height 14
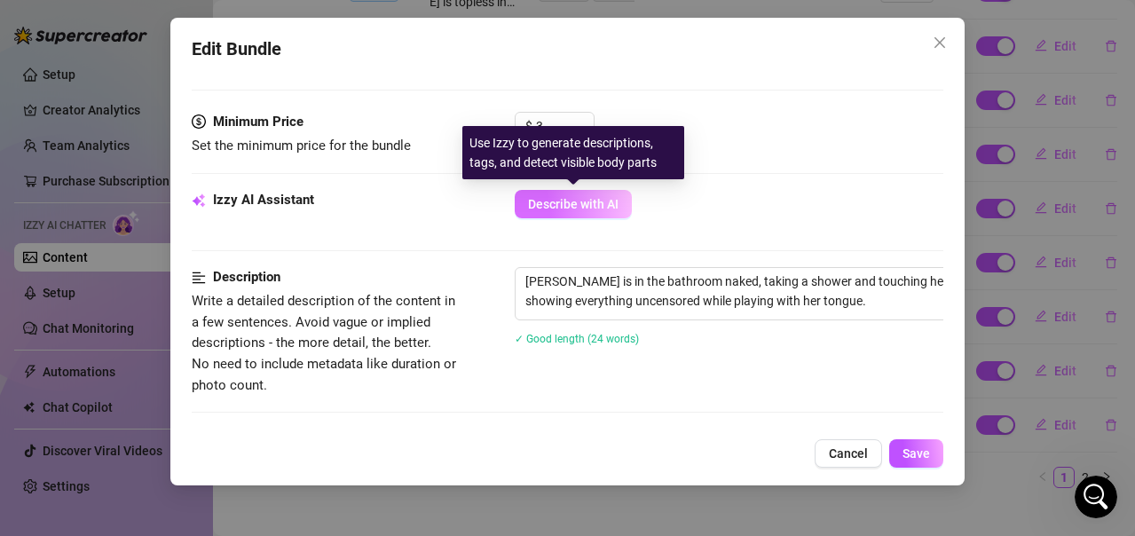
click at [593, 203] on span "Describe with AI" at bounding box center [573, 204] width 91 height 14
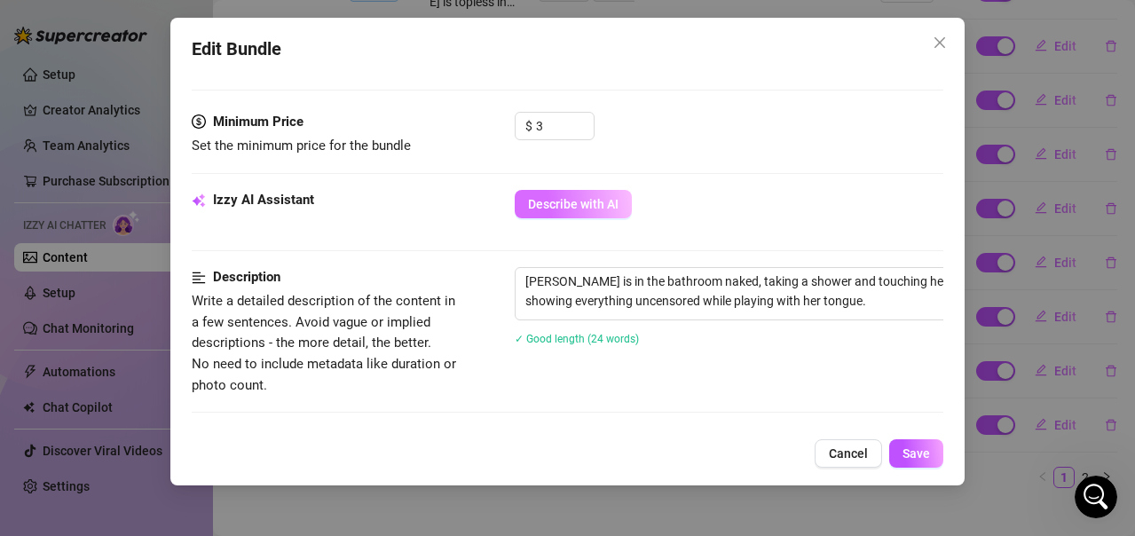
click at [587, 203] on span "Describe with AI" at bounding box center [573, 204] width 91 height 14
click at [1107, 494] on icon "Open Intercom Messenger" at bounding box center [1096, 497] width 29 height 29
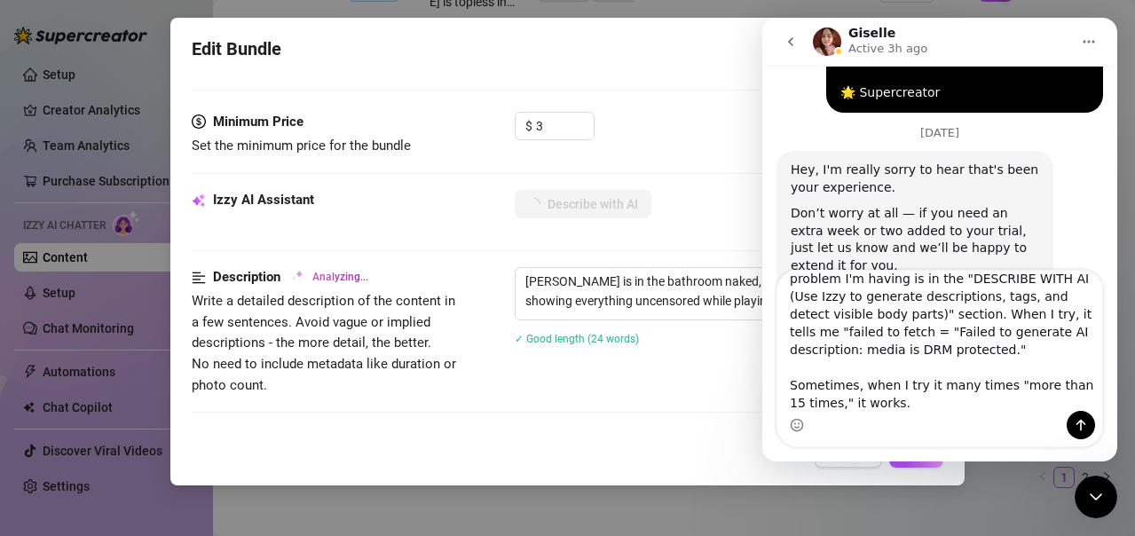
scroll to position [1565, 0]
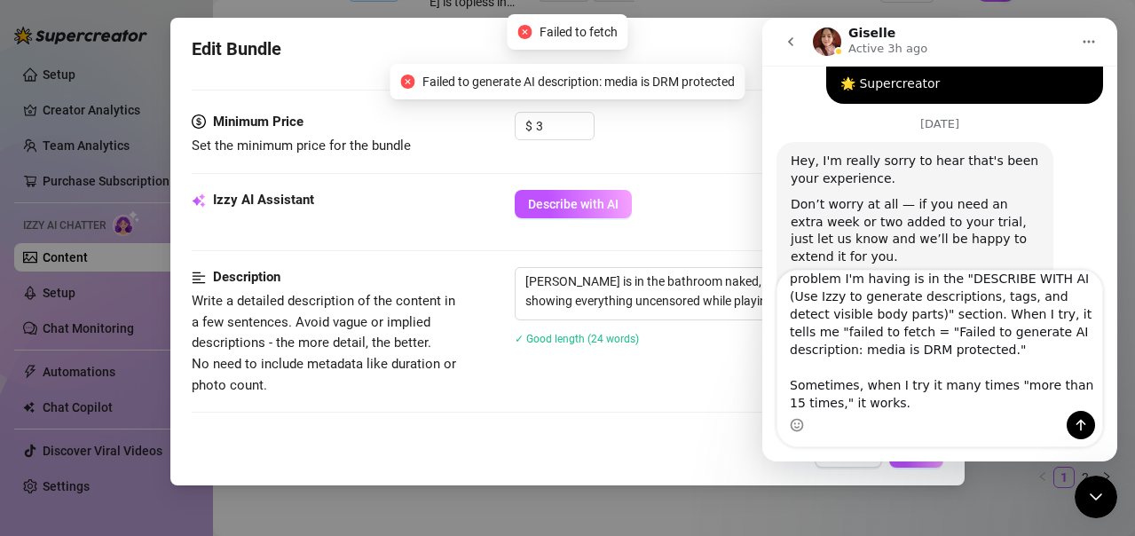
type textarea "Yes, yes, could you extend it for another 2 weeks? That would be great because …"
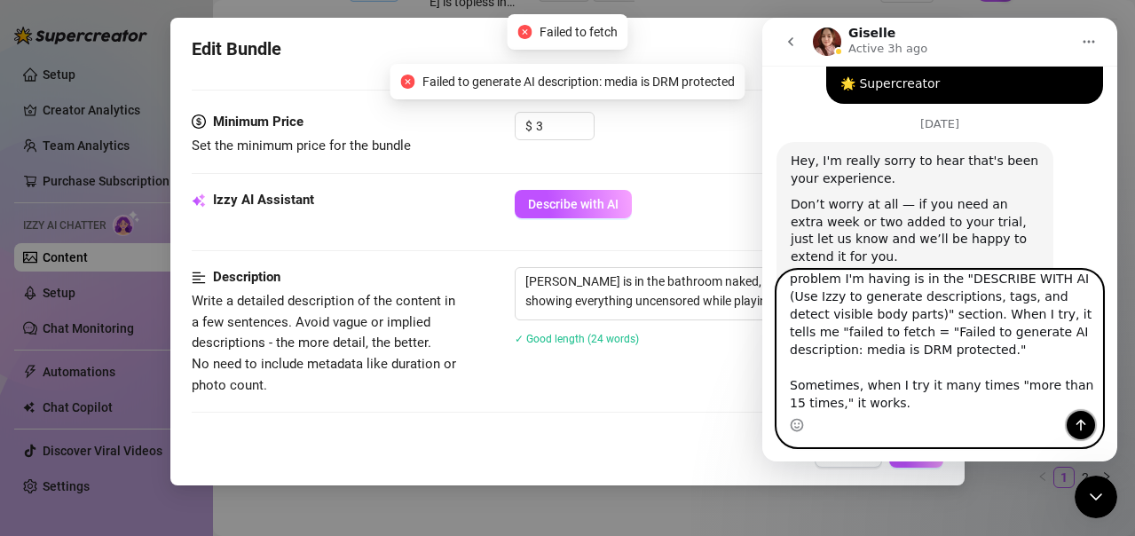
click at [1078, 420] on icon "Send a message…" at bounding box center [1081, 425] width 14 height 14
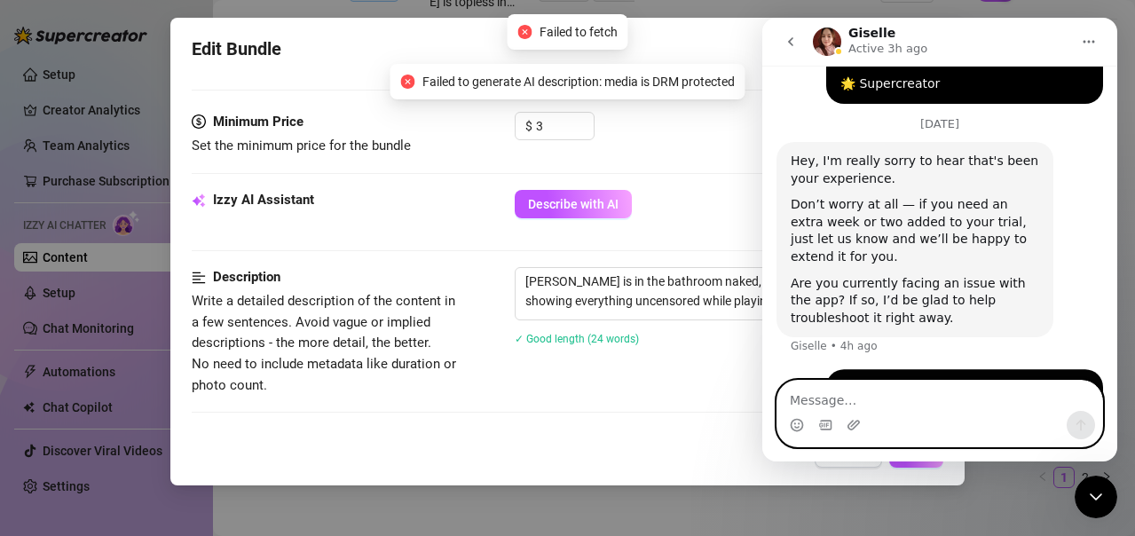
scroll to position [1725, 0]
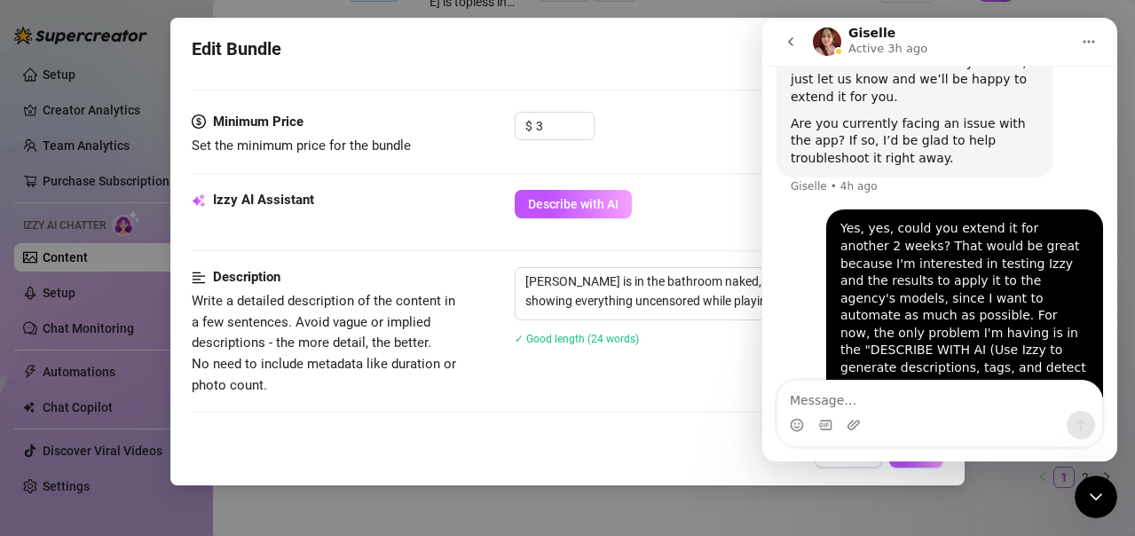
click at [686, 230] on div "Izzy AI Assistant Describe with AI" at bounding box center [568, 212] width 752 height 44
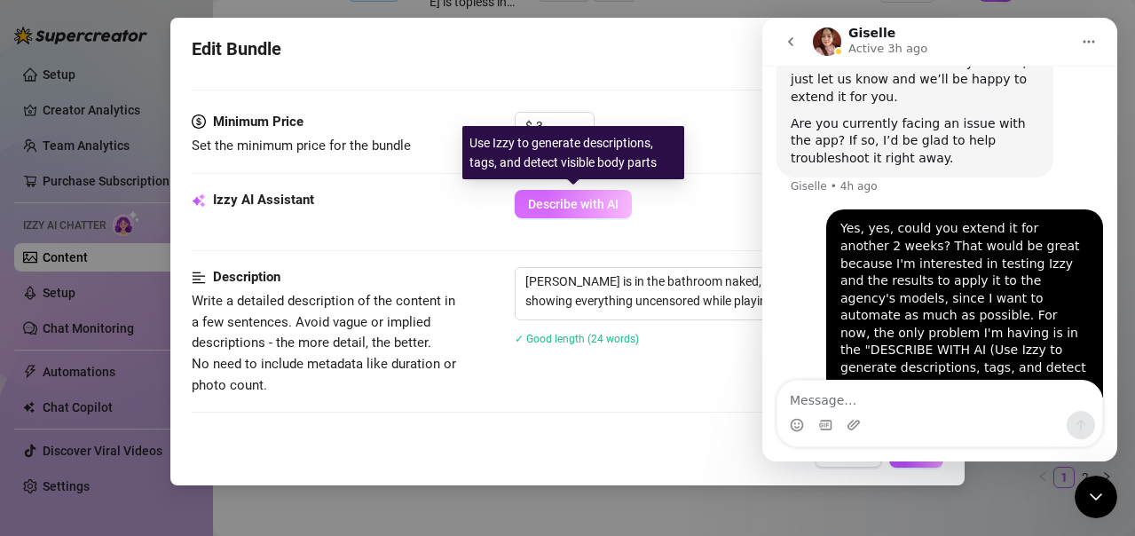
click at [613, 202] on span "Describe with AI" at bounding box center [573, 204] width 91 height 14
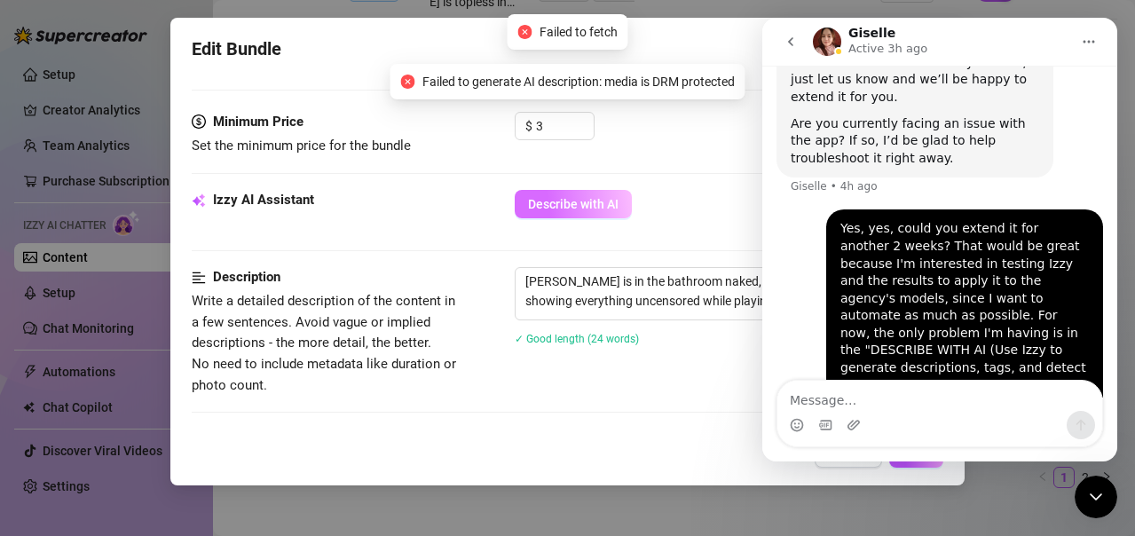
click at [594, 207] on span "Describe with AI" at bounding box center [573, 204] width 91 height 14
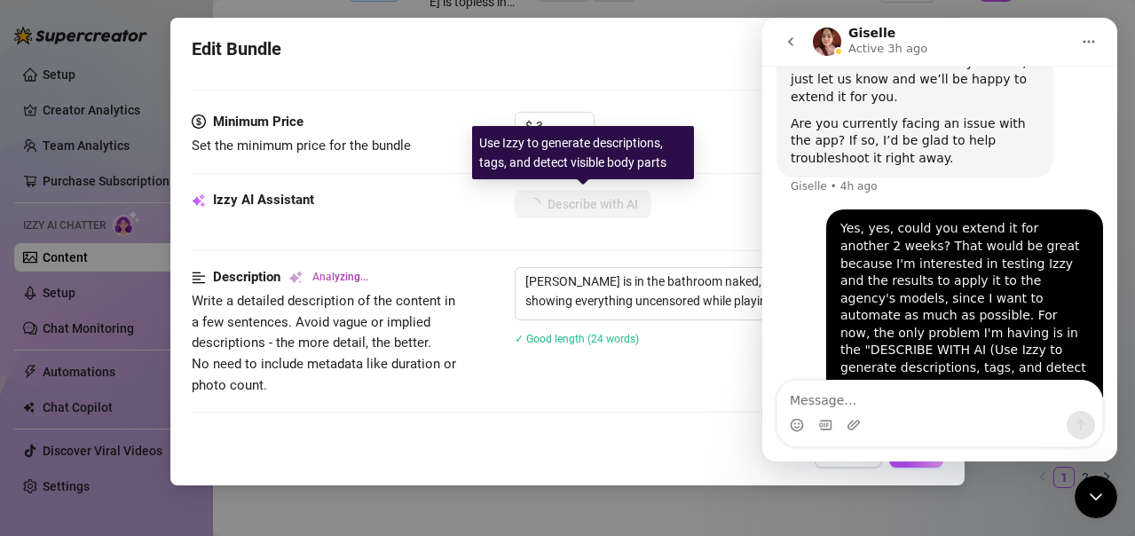
type textarea "[PERSON_NAME]"
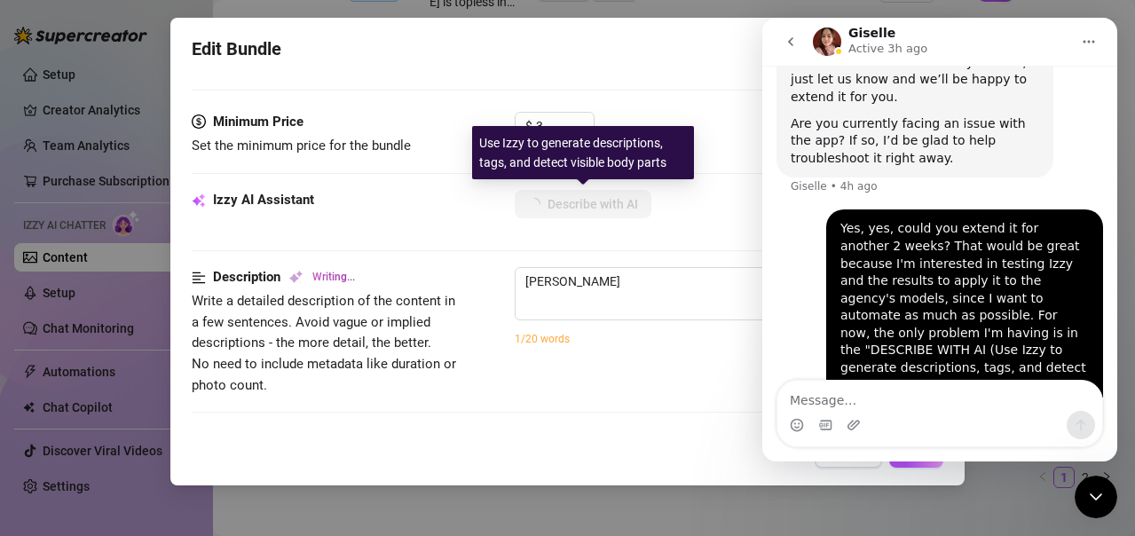
type textarea "[PERSON_NAME] is"
type textarea "[PERSON_NAME] is fully"
type textarea "[PERSON_NAME] is fully naked"
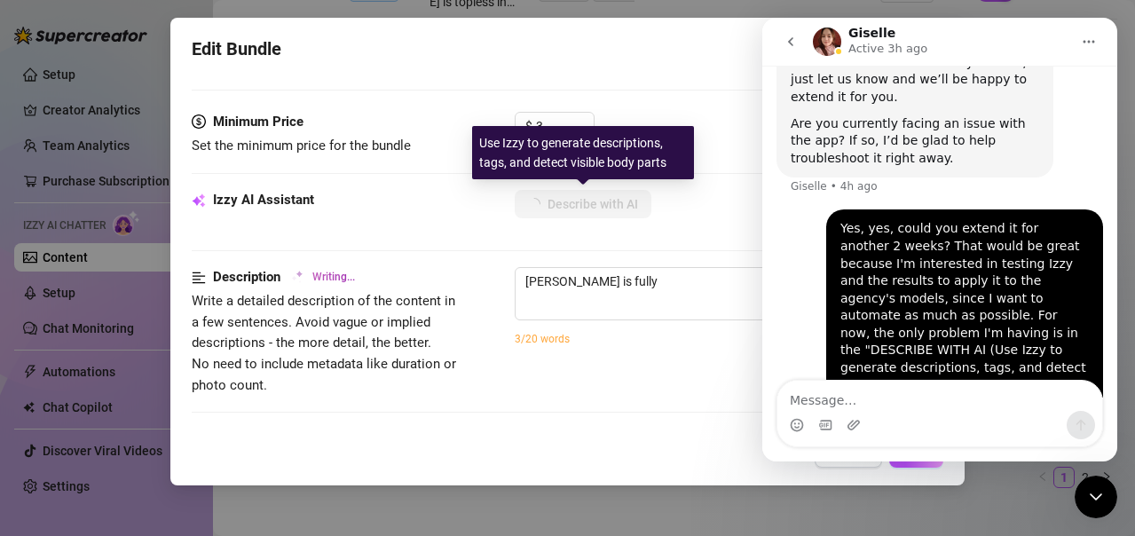
type textarea "[PERSON_NAME] is fully naked"
type textarea "[PERSON_NAME] is fully naked in"
type textarea "[PERSON_NAME] is fully naked in the"
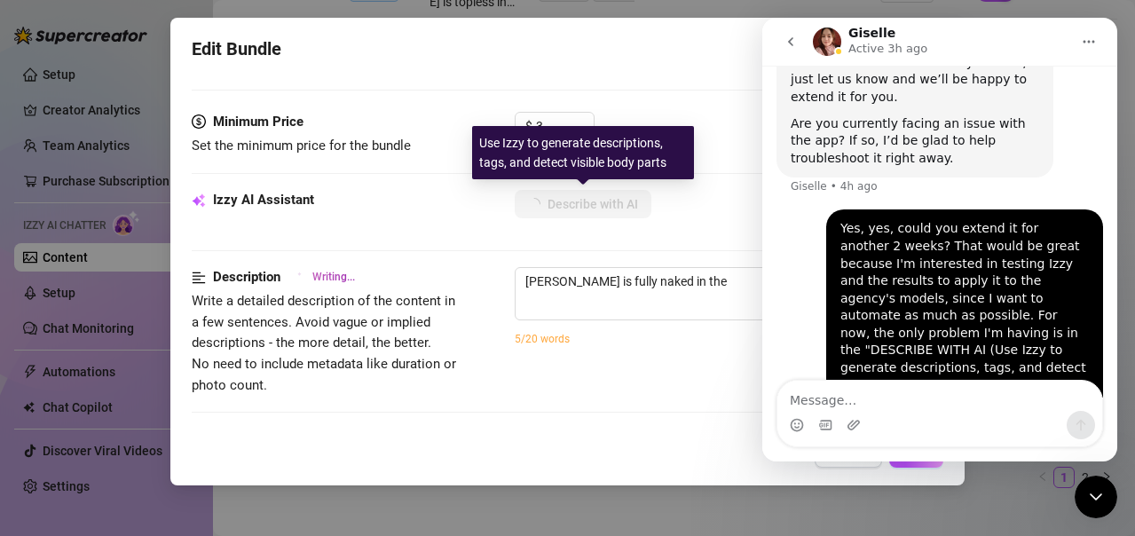
type textarea "[PERSON_NAME] is fully naked in the shower,"
type textarea "[PERSON_NAME] is fully naked in the shower, showing"
type textarea "[PERSON_NAME] is fully naked in the shower, showing off"
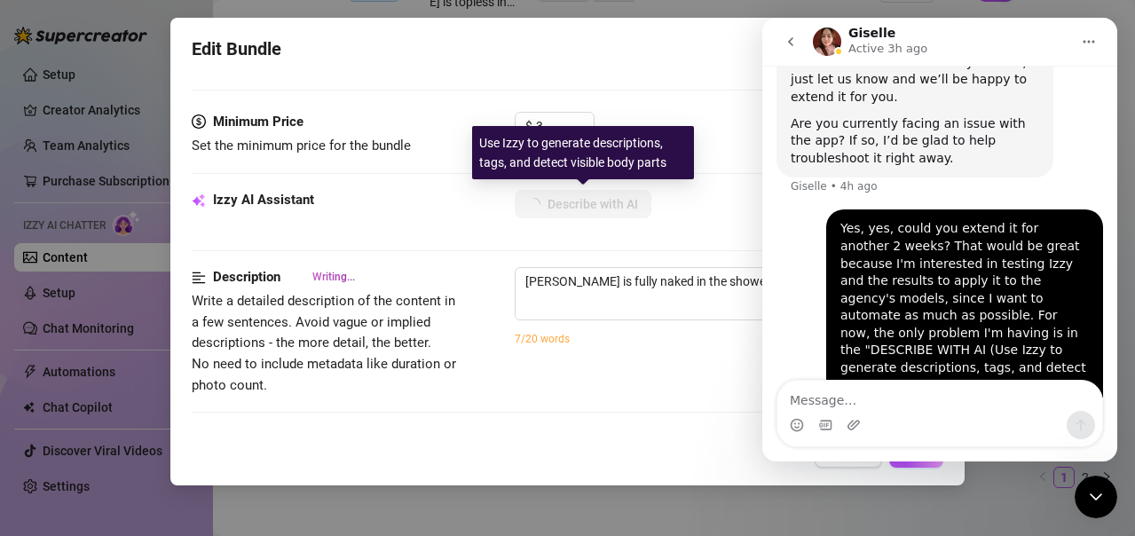
type textarea "[PERSON_NAME] is fully naked in the shower, showing off"
type textarea "[PERSON_NAME] is fully naked in the shower, showing off her"
type textarea "[PERSON_NAME] is fully naked in the shower, showing off her tattoos"
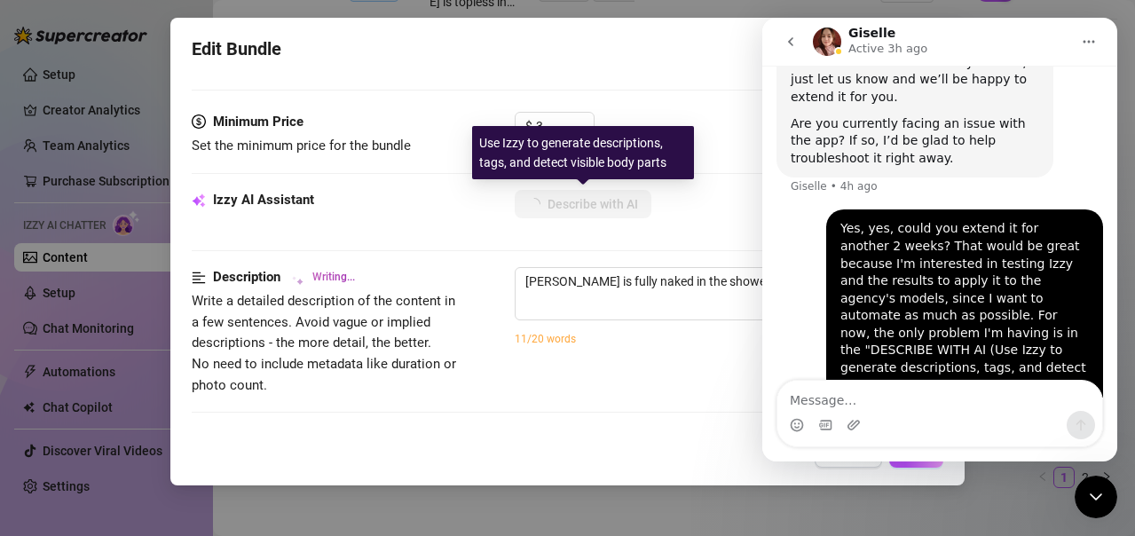
type textarea "[PERSON_NAME] is fully naked in the shower, showing off her tattoos and"
type textarea "[PERSON_NAME] is fully naked in the shower, showing off her tattoos and pierced"
type textarea "[PERSON_NAME] is fully naked in the shower, showing off her tattoos and pierced…"
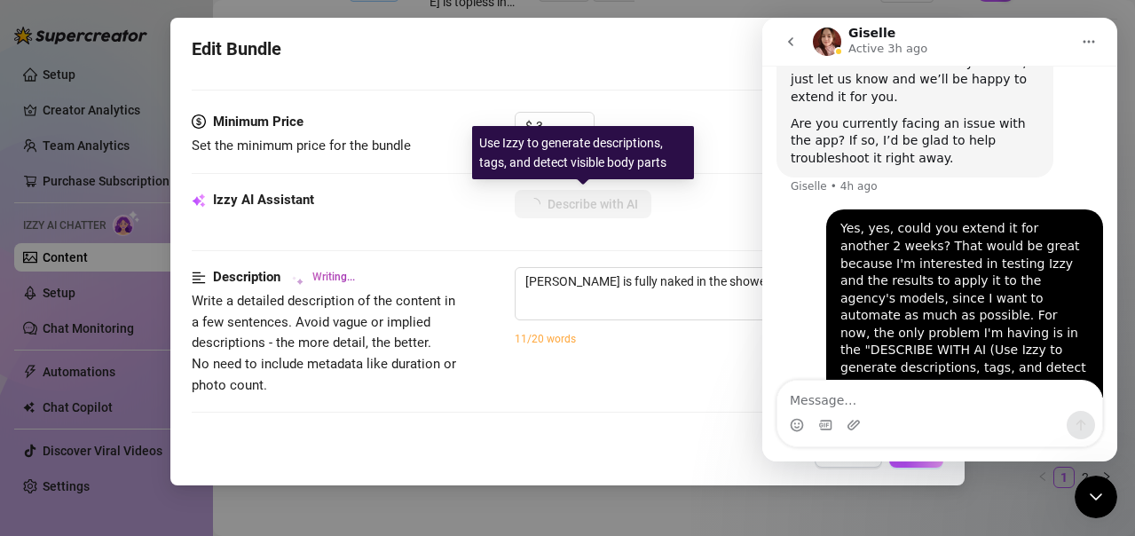
type textarea "[PERSON_NAME] is fully naked in the shower, showing off her tattoos and pierced…"
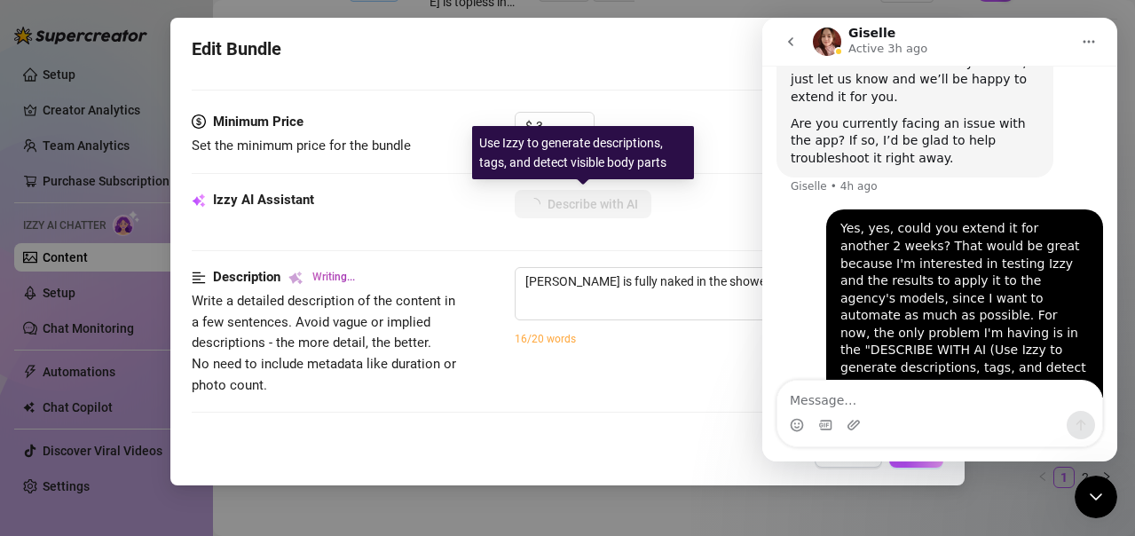
type textarea "[PERSON_NAME] is fully naked in the shower, showing off her tattoos and pierced…"
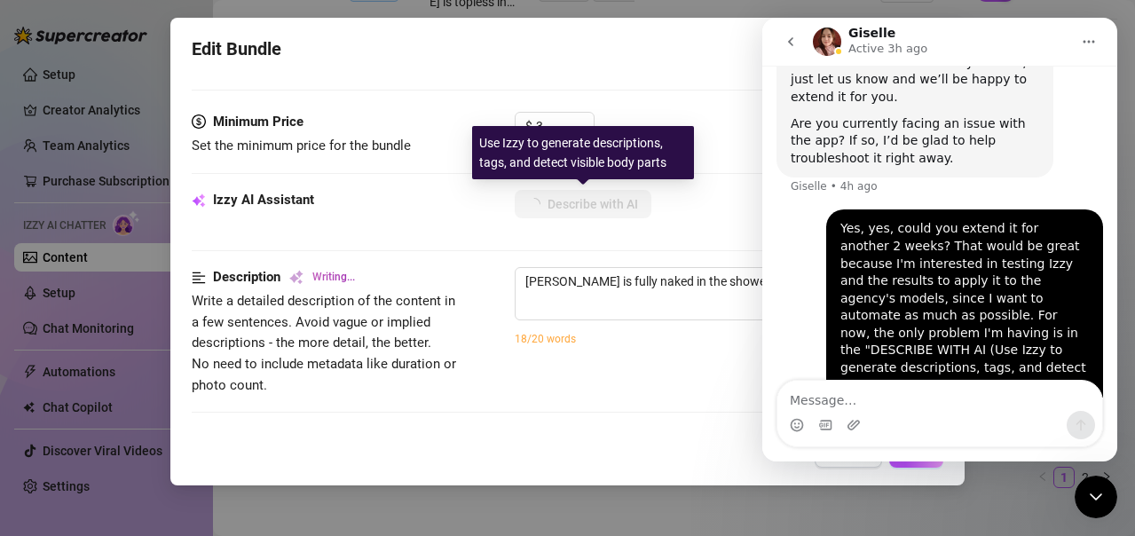
type textarea "[PERSON_NAME] is fully naked in the shower, showing off her tattoos and pierced…"
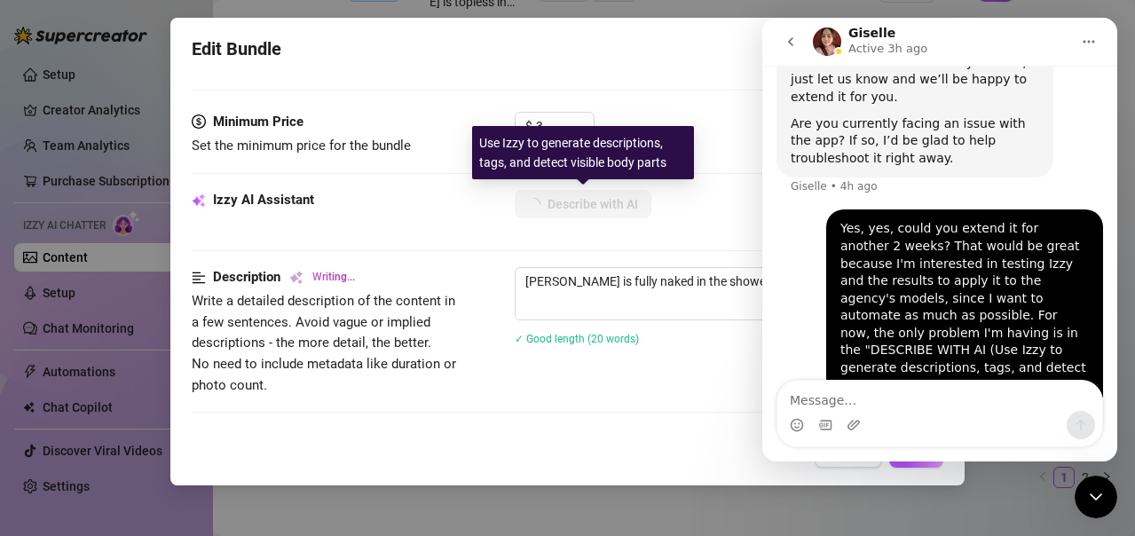
type textarea "[PERSON_NAME] is fully naked in the shower, showing off her tattoos and pierced…"
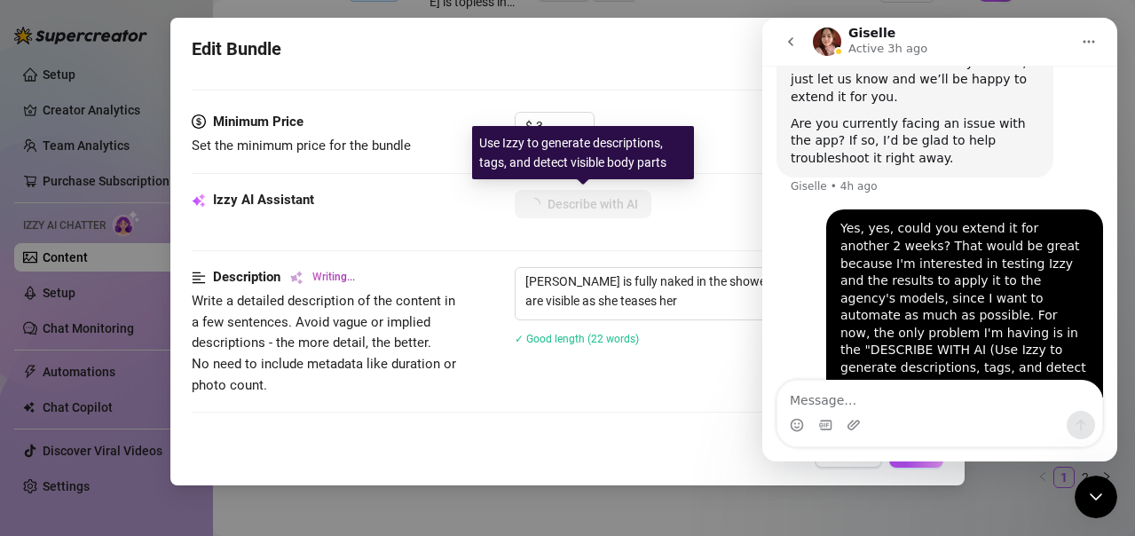
type textarea "[PERSON_NAME] is fully naked in the shower, showing off her tattoos and pierced…"
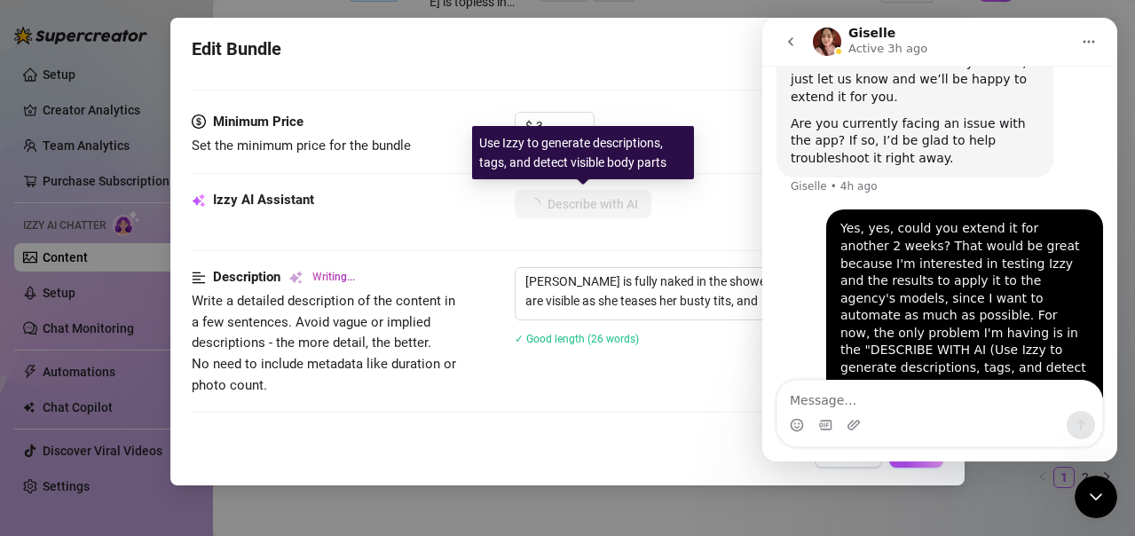
type textarea "[PERSON_NAME] is fully naked in the shower, showing off her tattoos and pierced…"
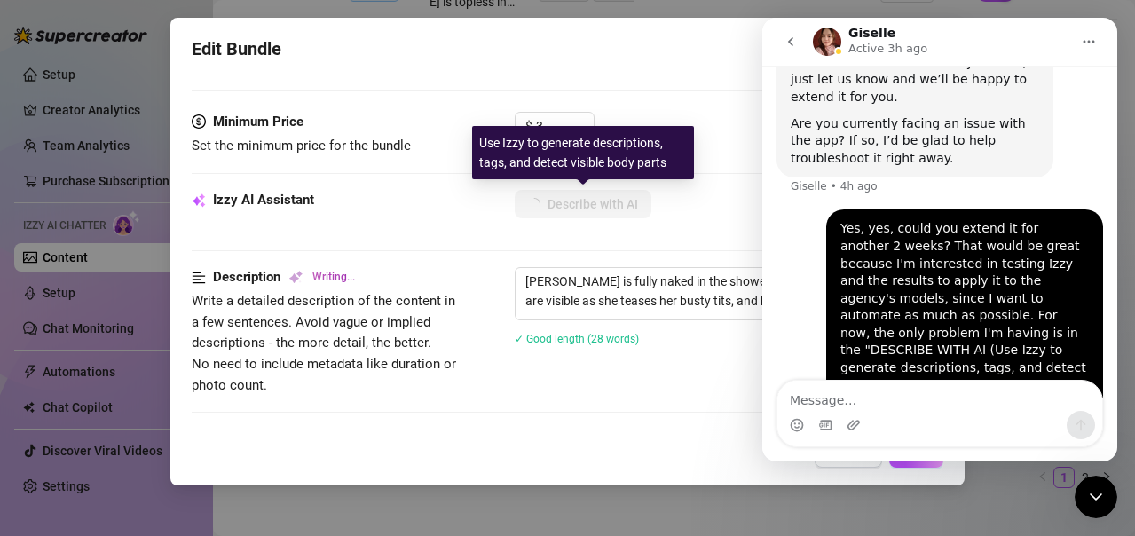
type textarea "[PERSON_NAME] is fully naked in the shower, showing off her tattoos and pierced…"
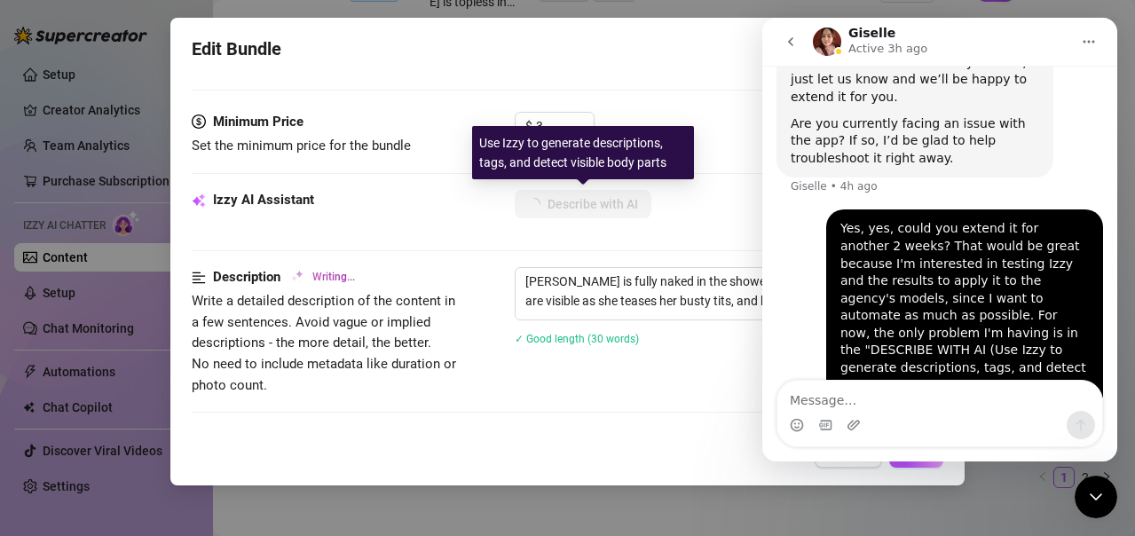
type textarea "[PERSON_NAME] is fully naked in the shower, showing off her tattoos and pierced…"
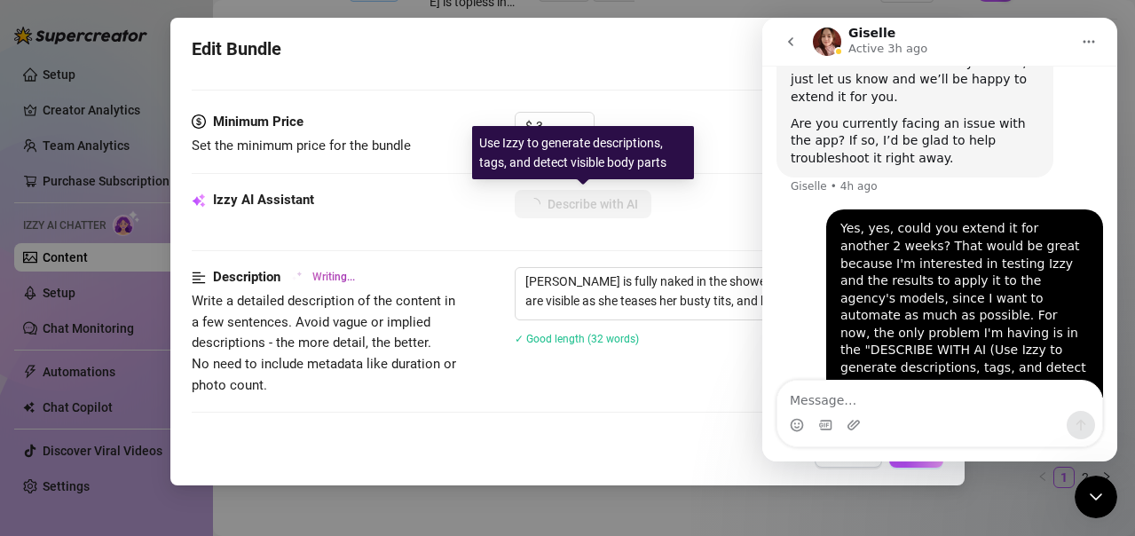
type textarea "[PERSON_NAME] is fully naked in the shower, showing off her tattoos and pierced…"
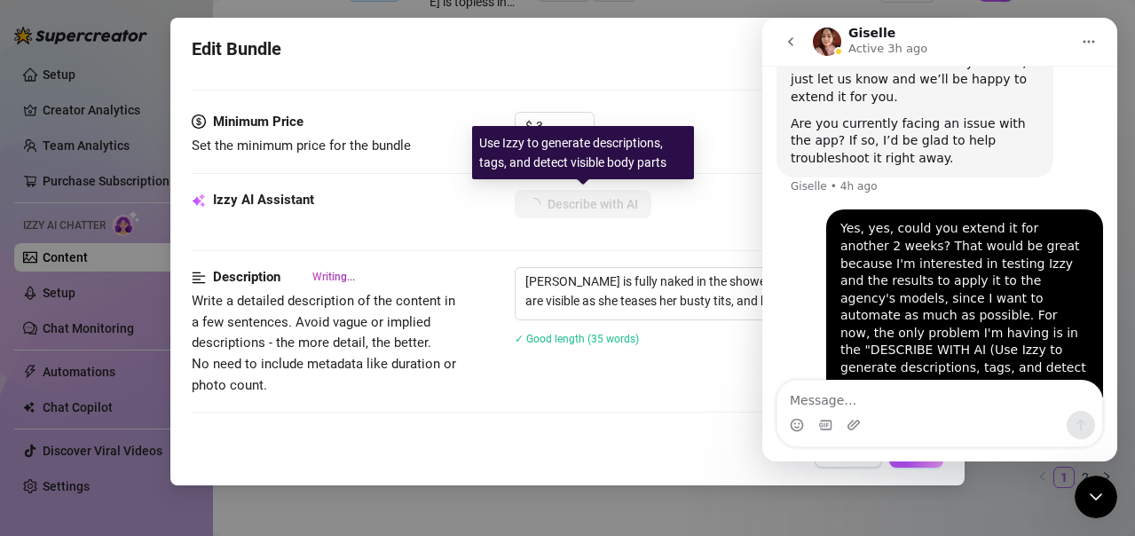
type textarea "[PERSON_NAME] is fully naked in the shower, showing off her tattoos and pierced…"
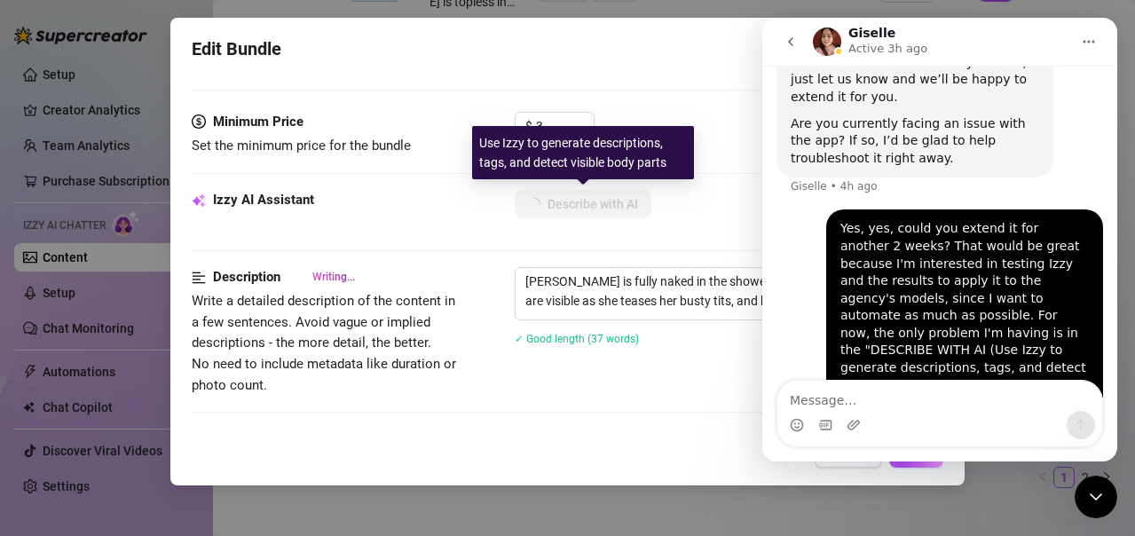
type textarea "[PERSON_NAME] is fully naked in the shower, showing off her tattoos and pierced…"
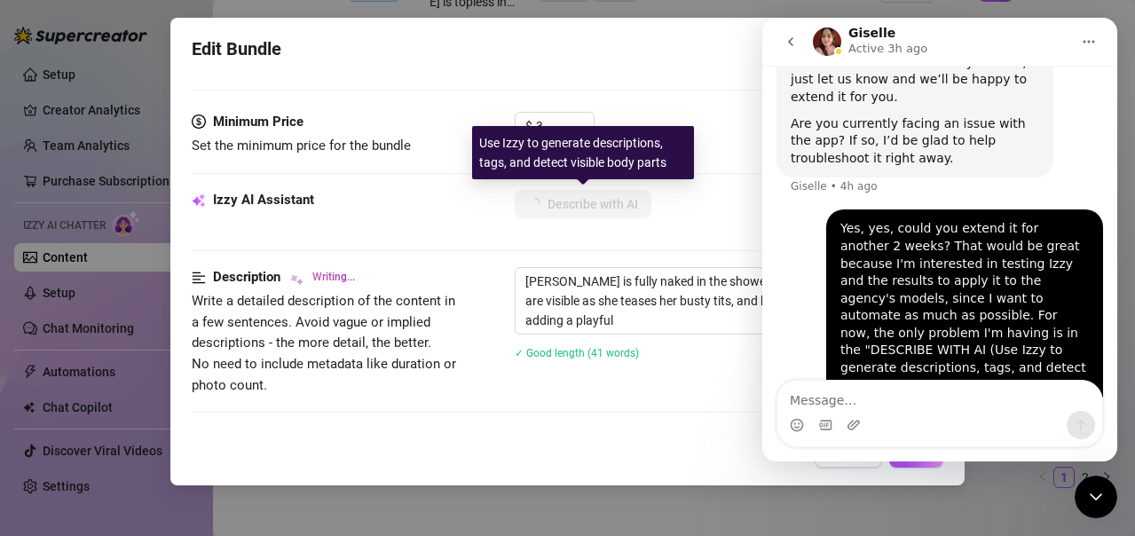
type textarea "[PERSON_NAME] is fully naked in the shower, showing off her tattoos and pierced…"
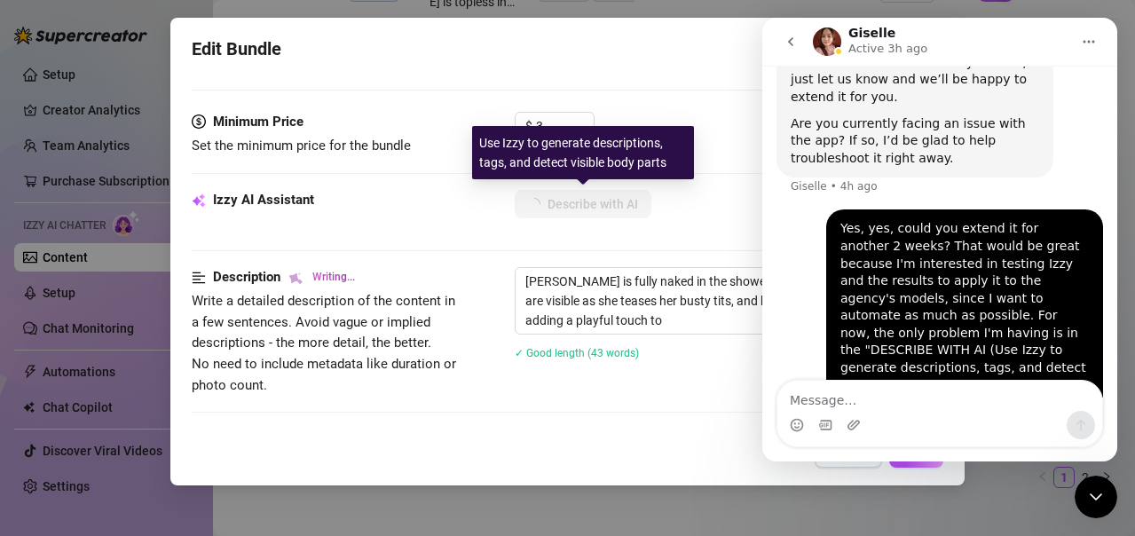
type textarea "[PERSON_NAME] is fully naked in the shower, showing off her tattoos and pierced…"
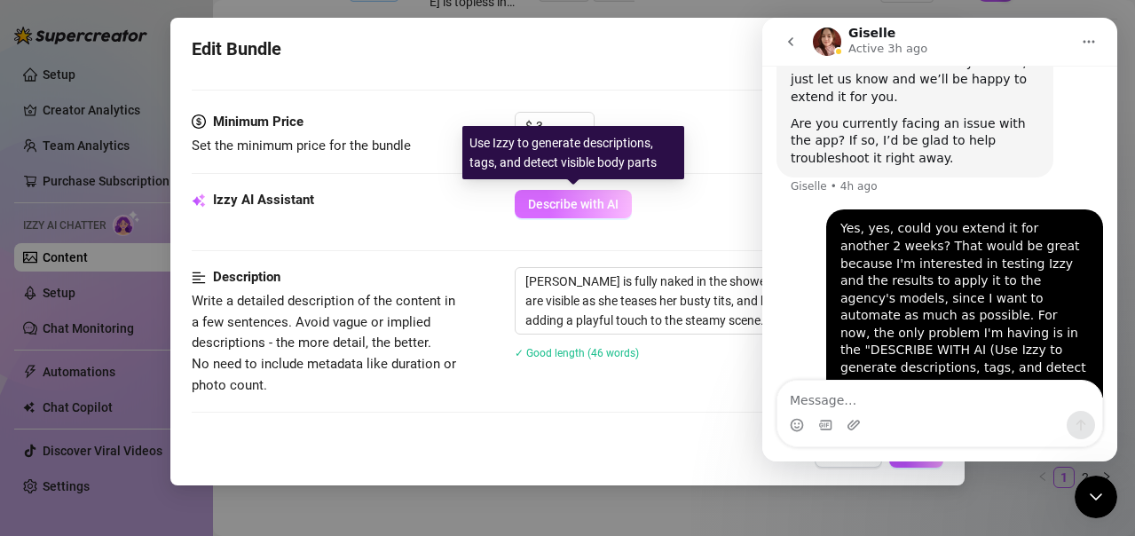
click at [587, 199] on span "Describe with AI" at bounding box center [573, 204] width 91 height 14
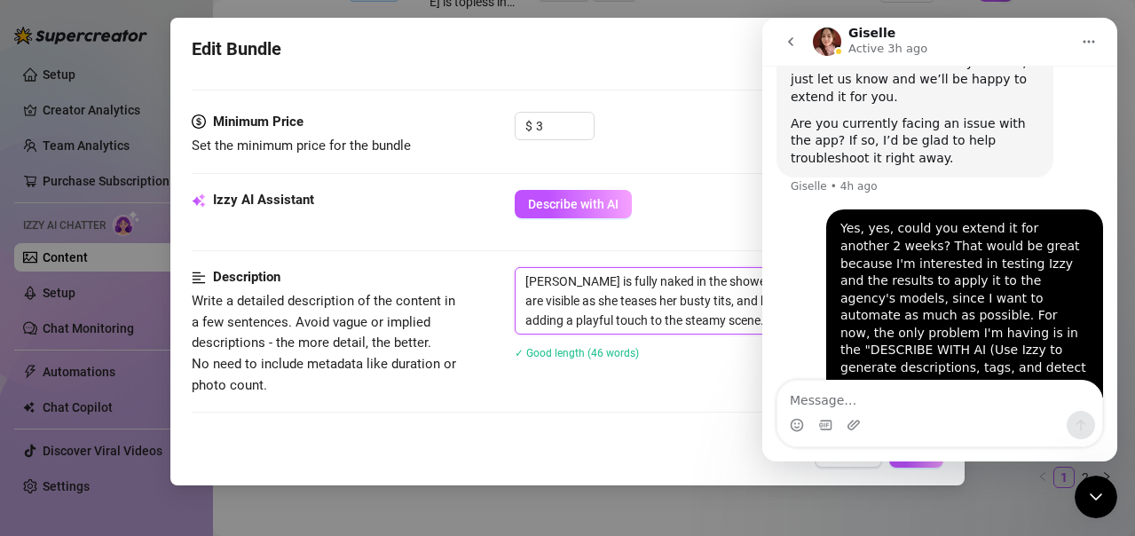
click at [669, 284] on textarea "[PERSON_NAME] is fully naked in the shower, showing off her tattoos and pierced…" at bounding box center [825, 301] width 619 height 66
click at [600, 205] on span "Describe with AI" at bounding box center [573, 204] width 91 height 14
